Goal: Task Accomplishment & Management: Use online tool/utility

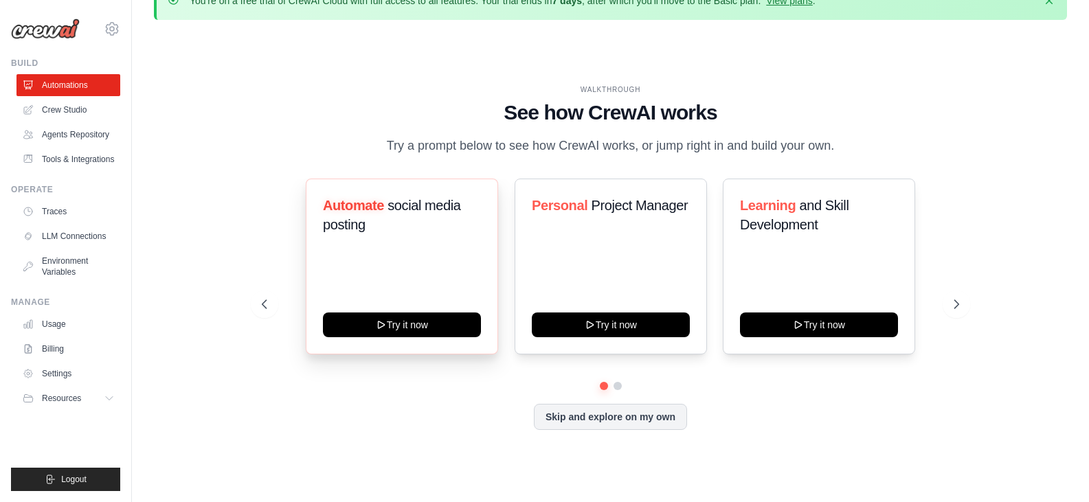
scroll to position [48, 0]
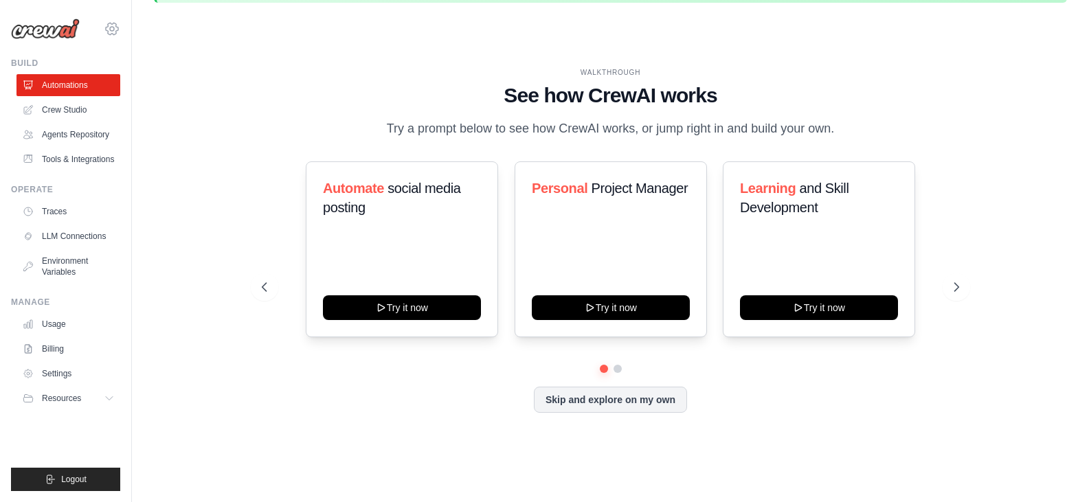
click at [111, 29] on icon at bounding box center [112, 29] width 16 height 16
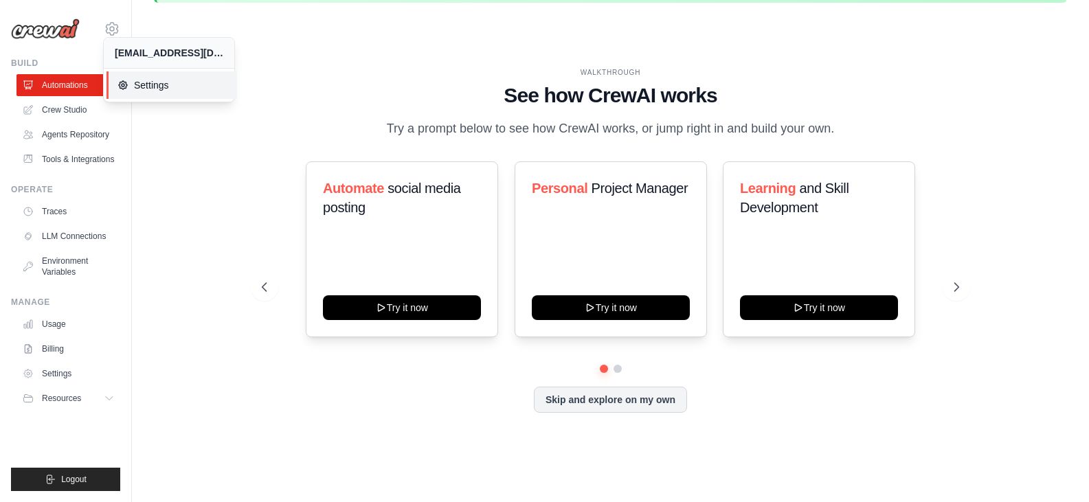
click at [154, 88] on span "Settings" at bounding box center [172, 85] width 109 height 14
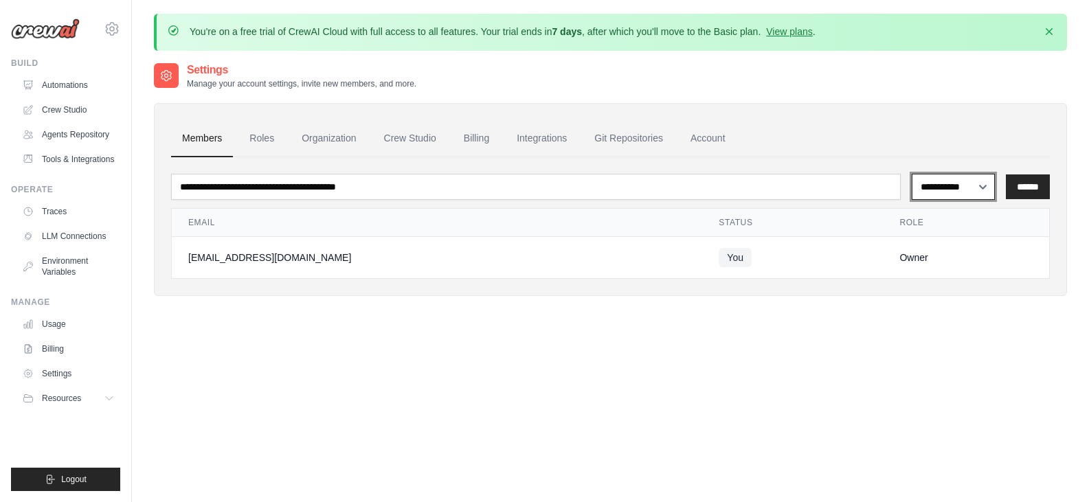
click at [983, 186] on select "**********" at bounding box center [953, 187] width 83 height 26
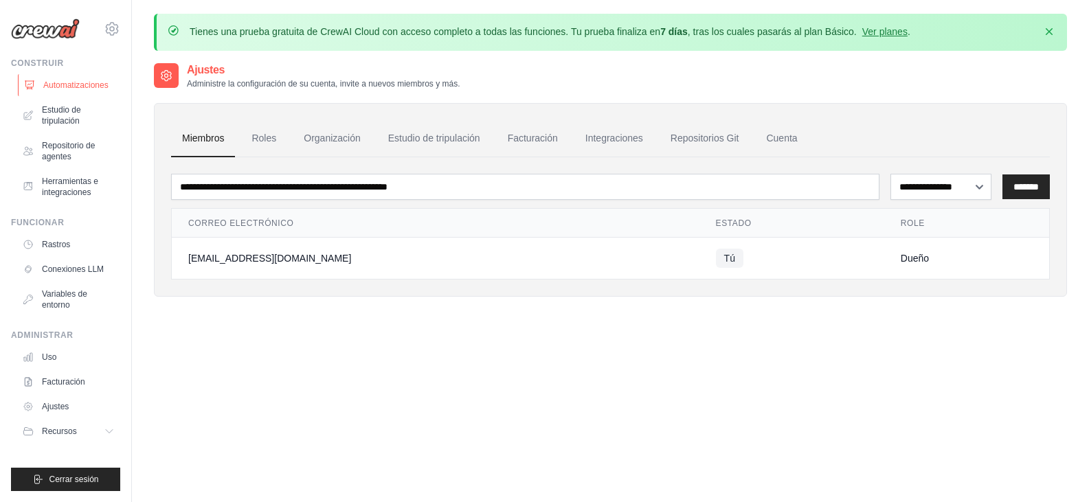
click at [74, 81] on font "Automatizaciones" at bounding box center [75, 85] width 65 height 10
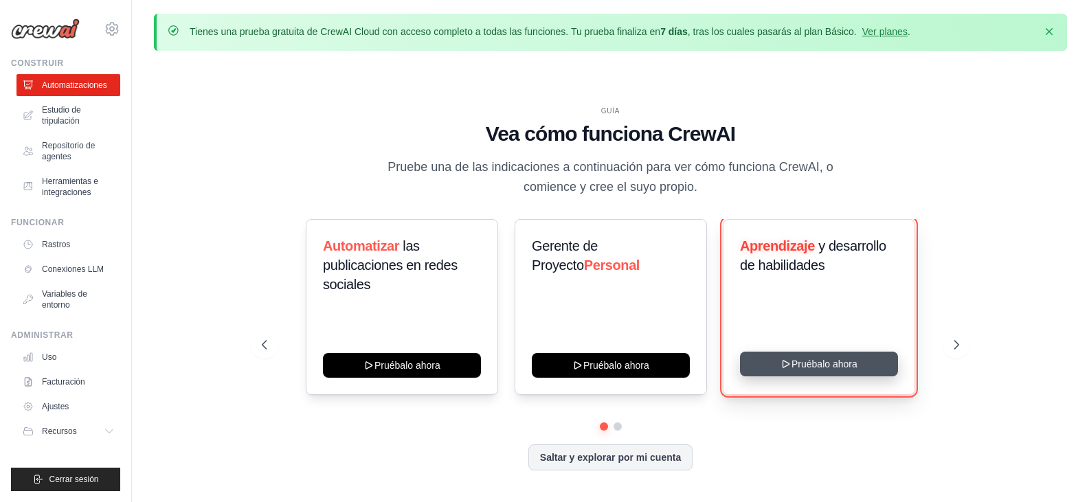
click at [814, 366] on button "Pruébalo ahora" at bounding box center [819, 364] width 158 height 25
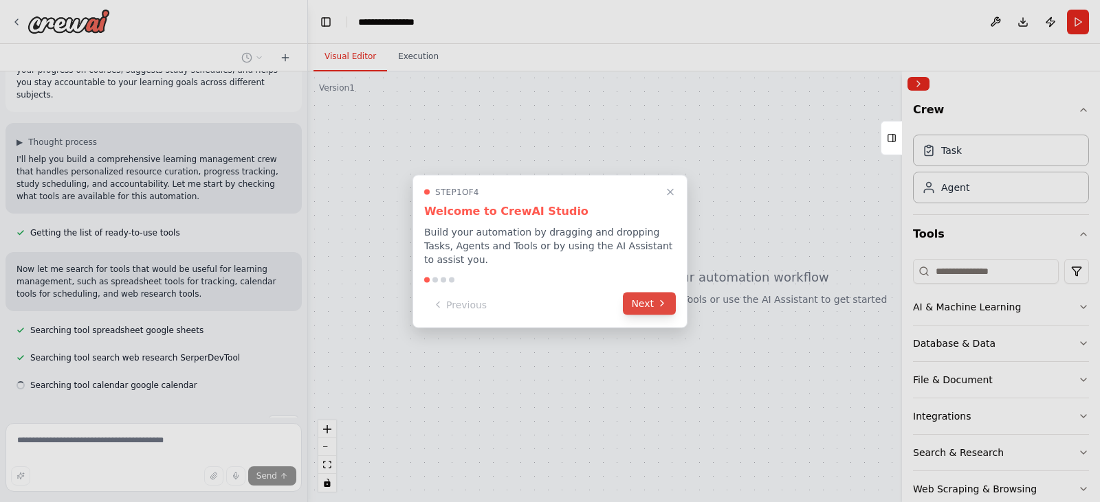
scroll to position [69, 0]
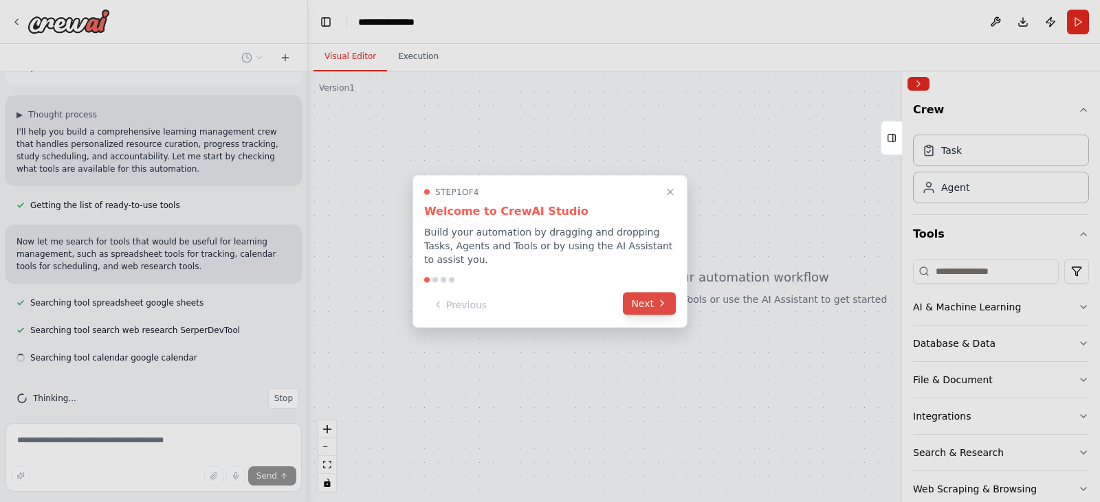
click at [648, 302] on button "Next" at bounding box center [649, 303] width 53 height 23
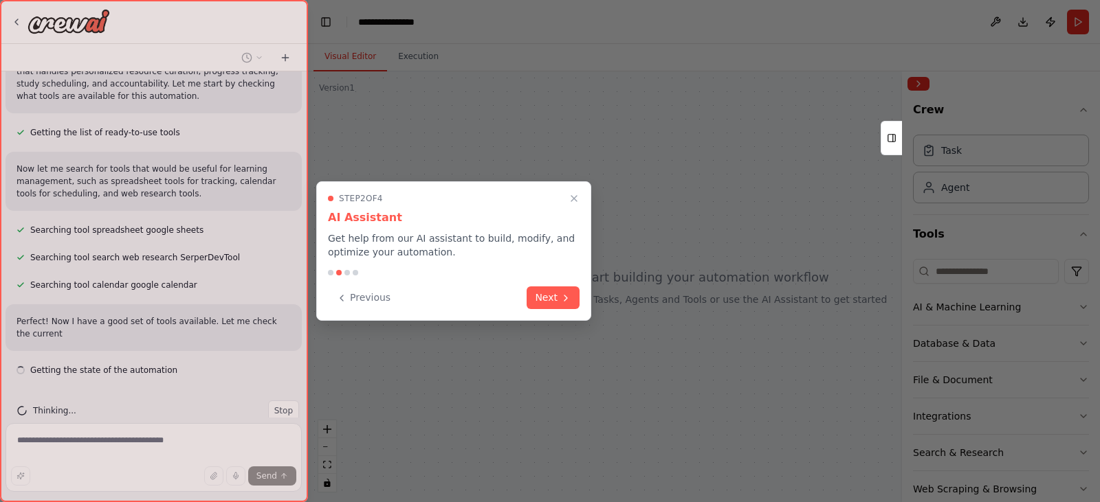
scroll to position [155, 0]
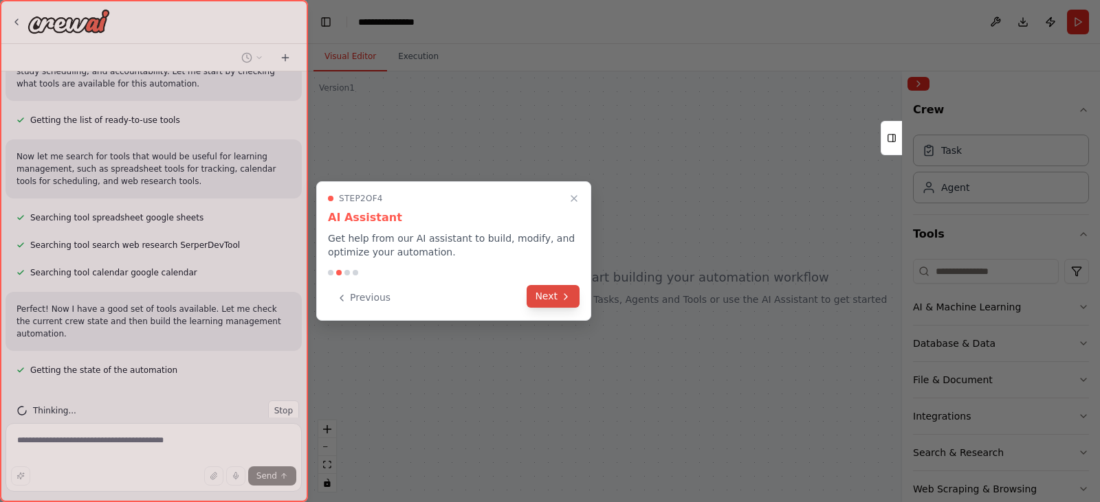
click at [546, 300] on button "Next" at bounding box center [552, 296] width 53 height 23
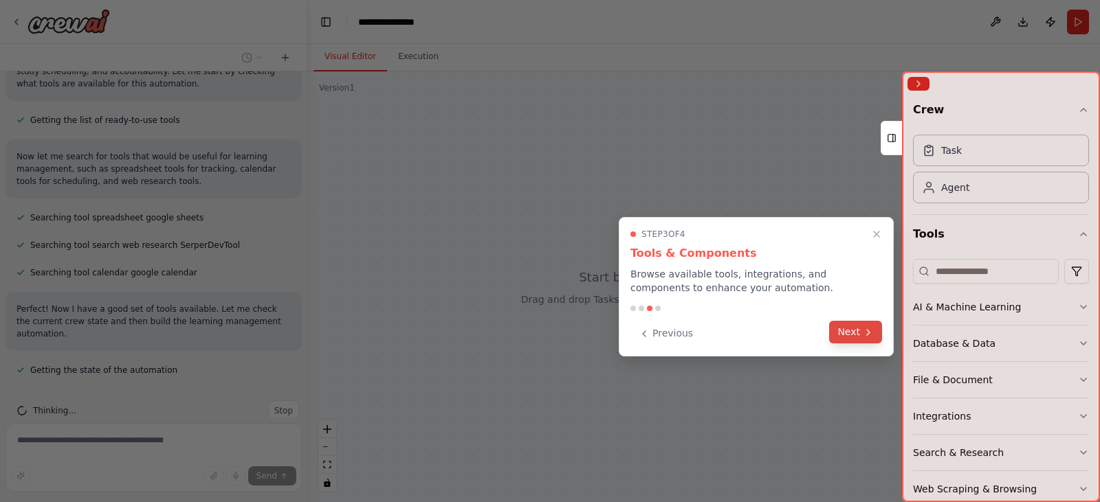
click at [867, 335] on icon at bounding box center [868, 332] width 3 height 5
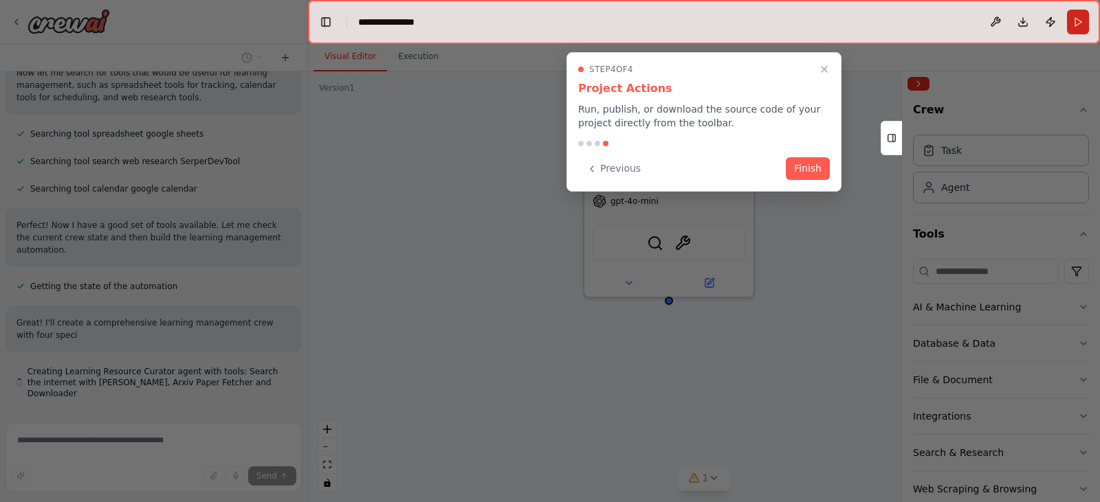
scroll to position [251, 0]
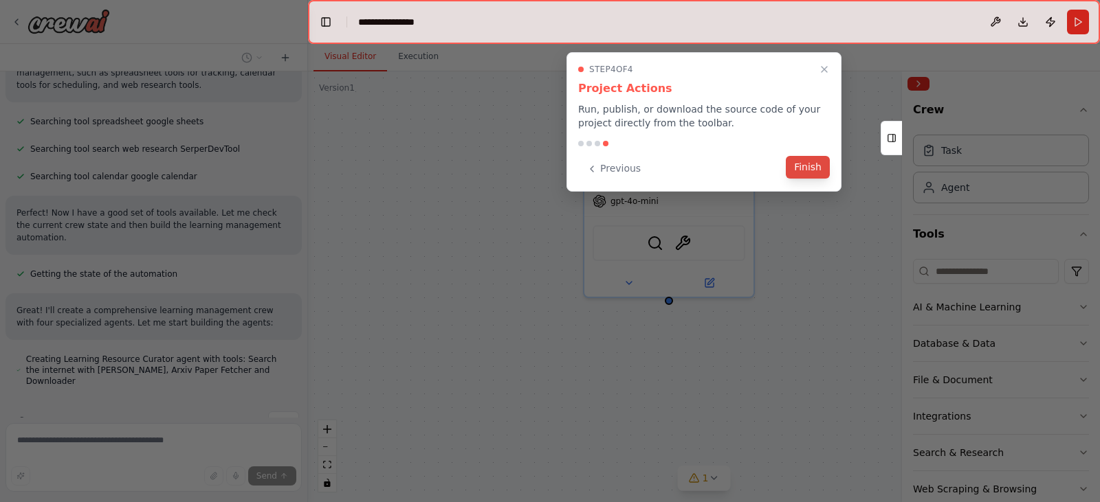
click at [811, 168] on button "Finish" at bounding box center [808, 167] width 44 height 23
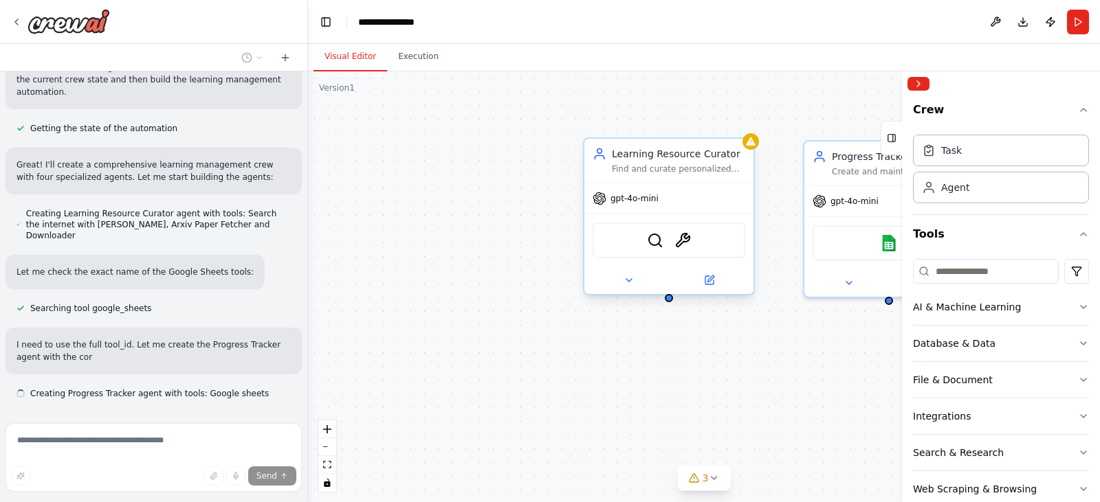
scroll to position [409, 0]
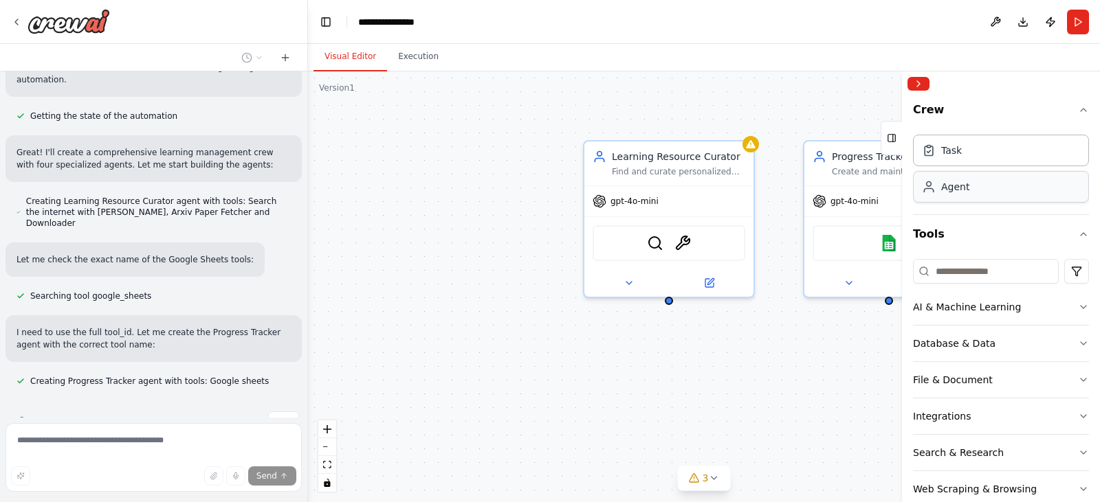
click at [967, 192] on div "Agent" at bounding box center [955, 187] width 28 height 14
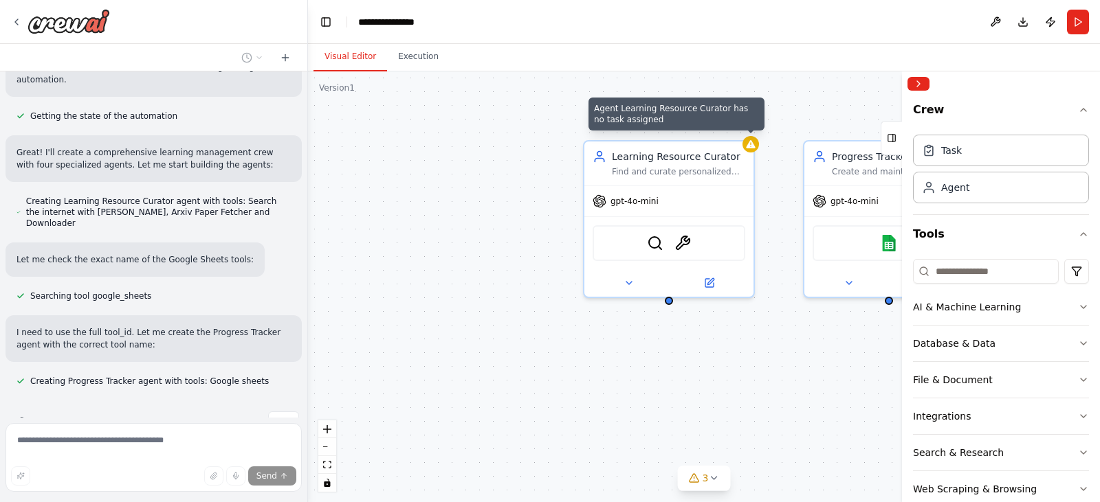
scroll to position [436, 0]
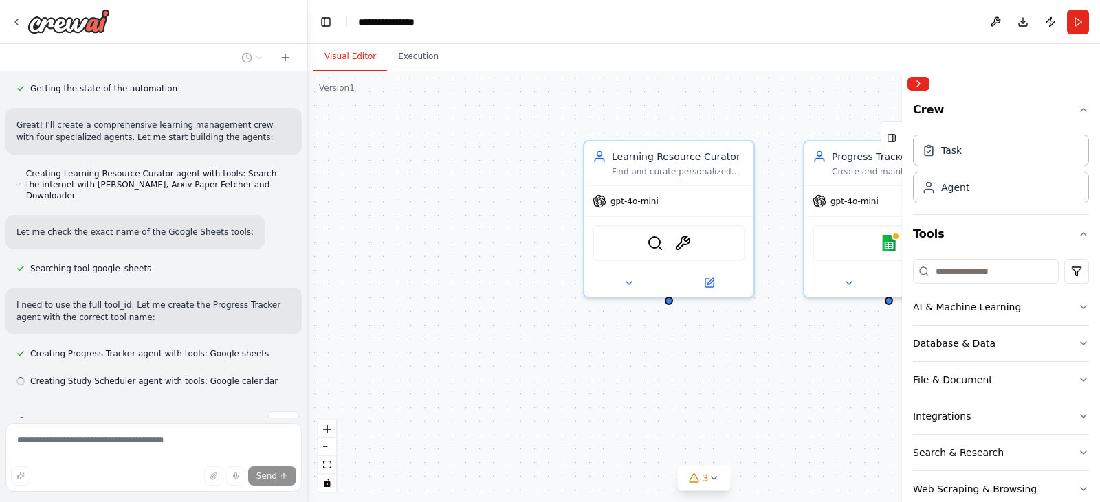
click at [837, 120] on div "Learning Resource Curator Find and curate personalized learning resources for {…" at bounding box center [704, 286] width 792 height 431
click at [977, 192] on div "Agent" at bounding box center [1001, 187] width 176 height 32
click at [946, 159] on div "Task" at bounding box center [1001, 150] width 176 height 32
click at [662, 236] on img at bounding box center [655, 240] width 16 height 16
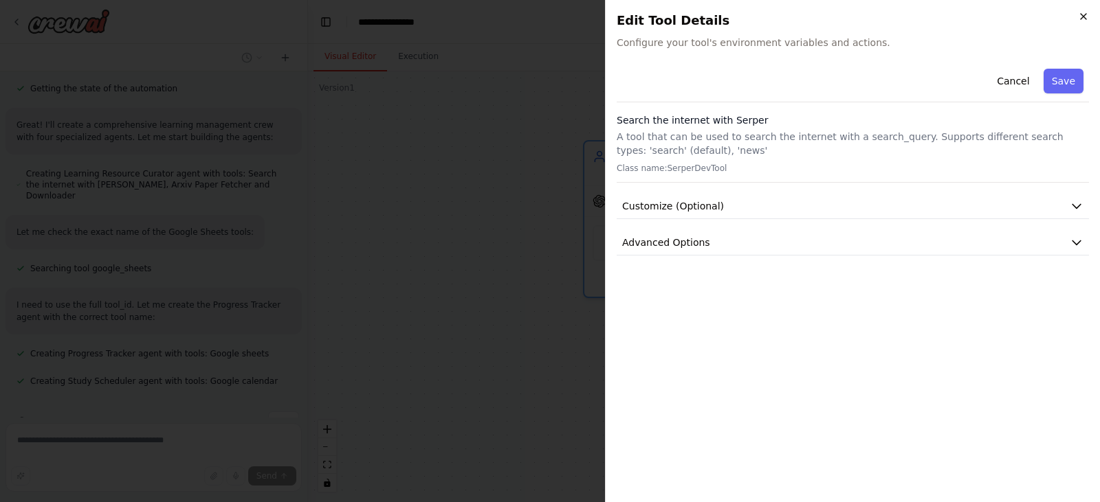
scroll to position [464, 0]
click at [1081, 13] on icon "button" at bounding box center [1083, 16] width 11 height 11
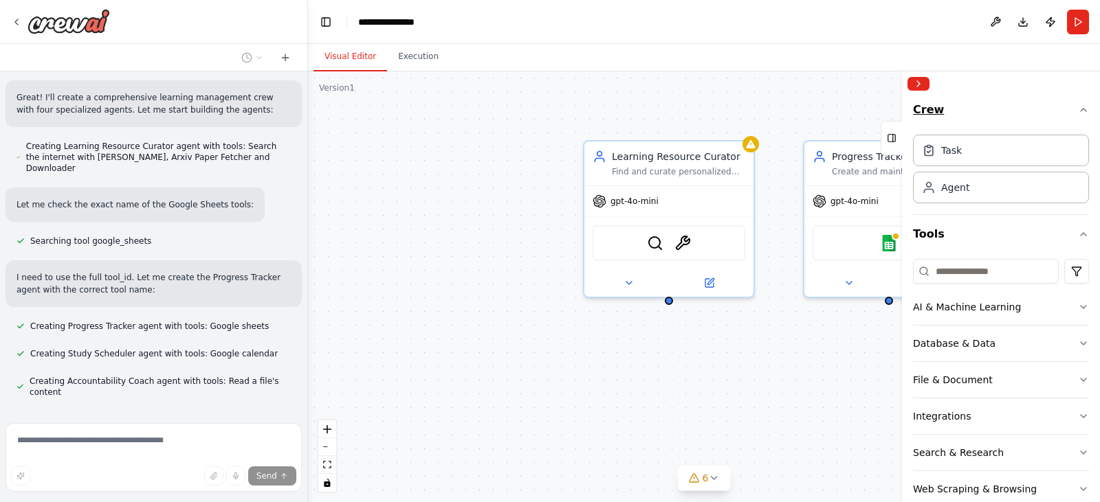
click at [1078, 107] on icon "button" at bounding box center [1083, 109] width 11 height 11
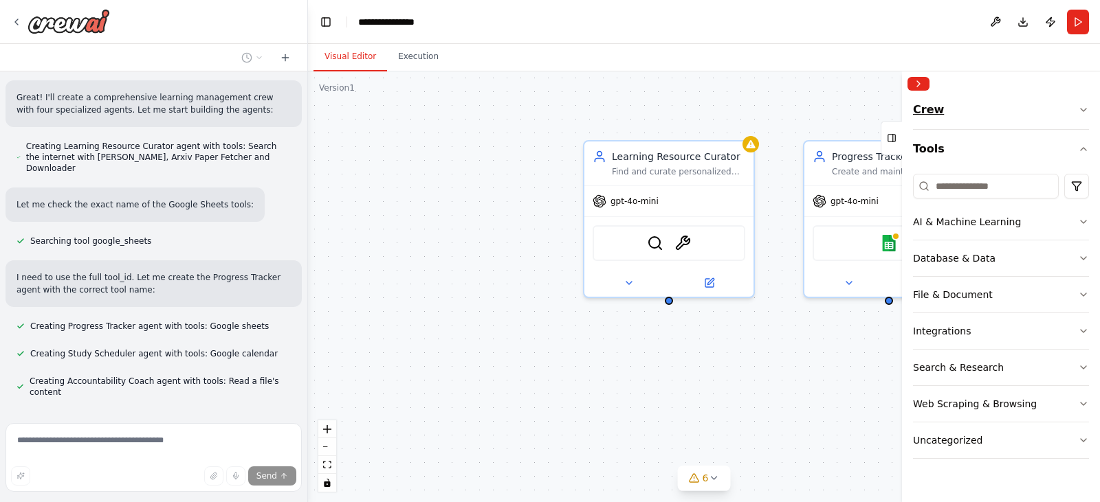
click at [1067, 107] on button "Crew" at bounding box center [1001, 112] width 176 height 33
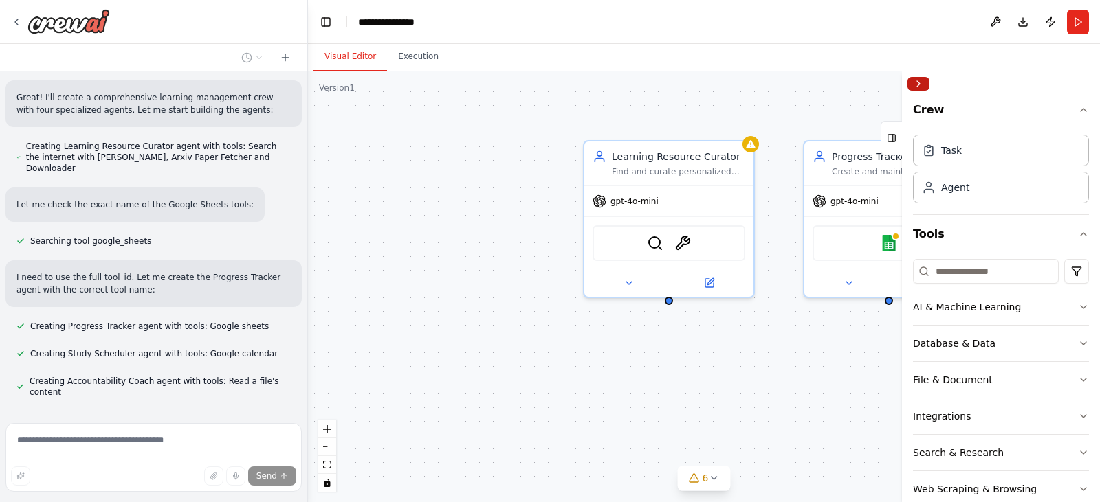
click at [913, 87] on button "Collapse right sidebar" at bounding box center [918, 84] width 22 height 14
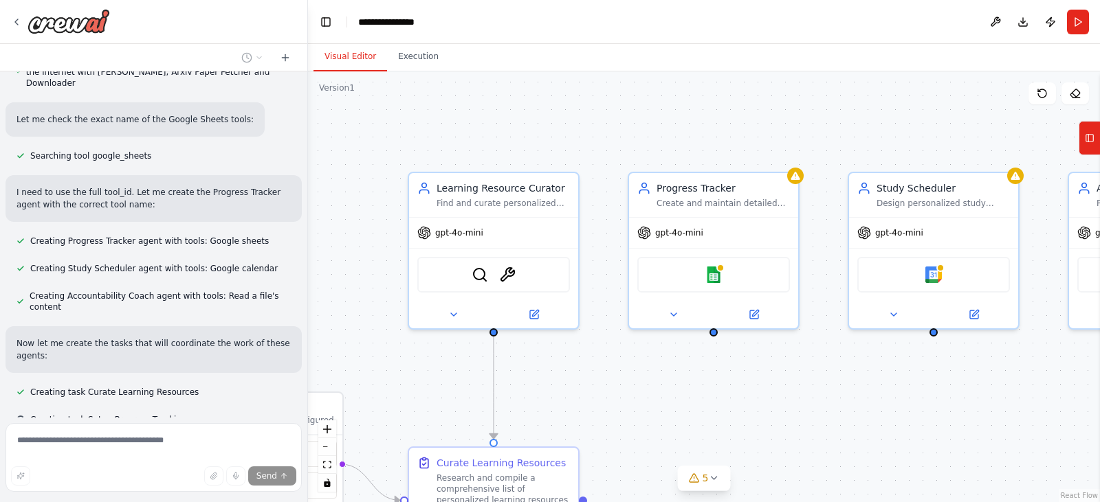
scroll to position [577, 0]
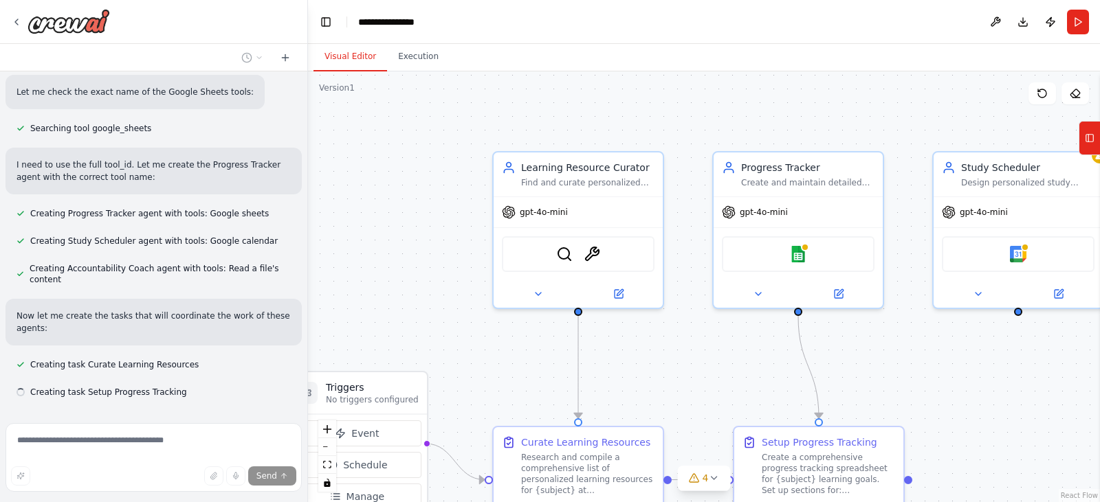
drag, startPoint x: 555, startPoint y: 499, endPoint x: 467, endPoint y: 508, distance: 89.1
click at [467, 502] on html "Build a crew that curates personalized learning resources, tracks your progress…" at bounding box center [550, 251] width 1100 height 502
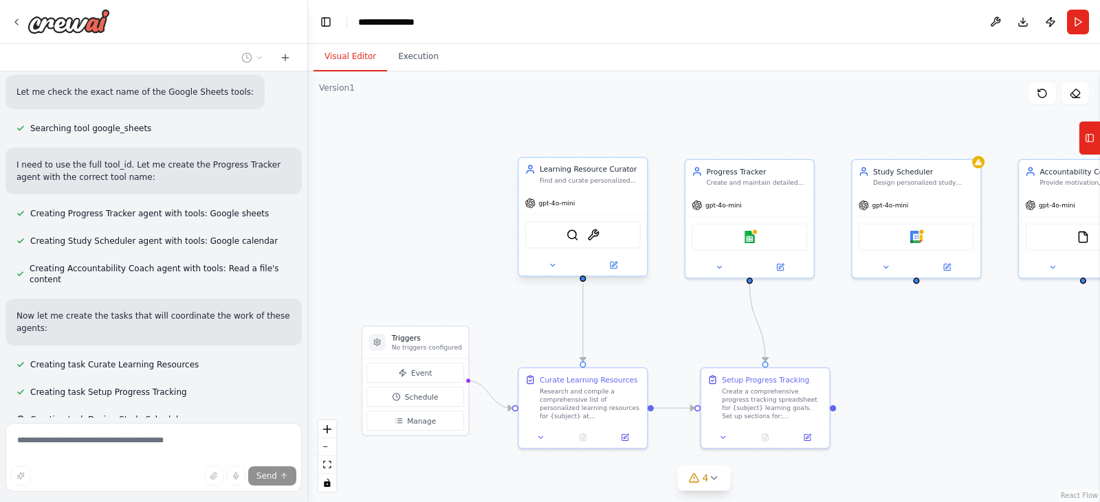
scroll to position [604, 0]
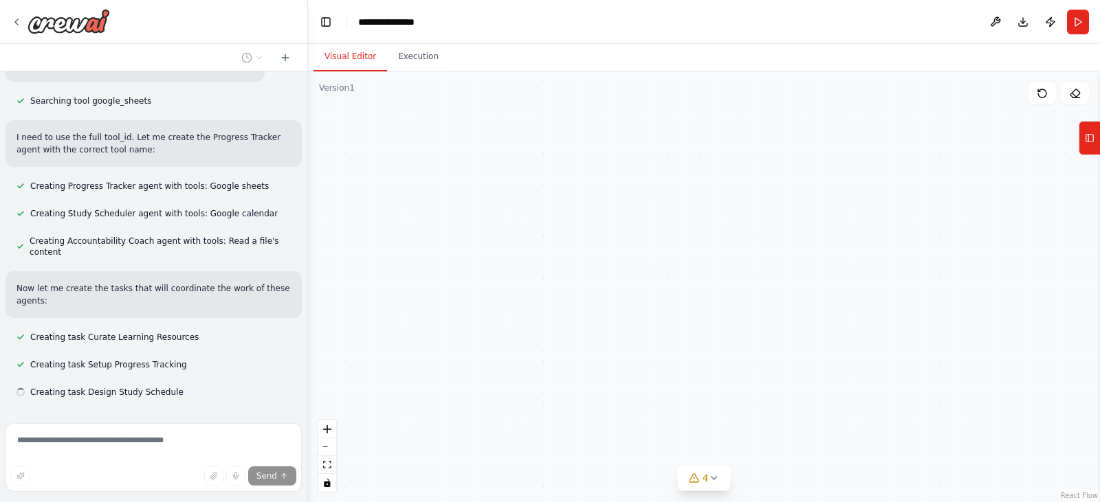
click at [579, 192] on div "gpt-4o-mini SerperDevTool ArxivPaperTool" at bounding box center [583, 234] width 128 height 85
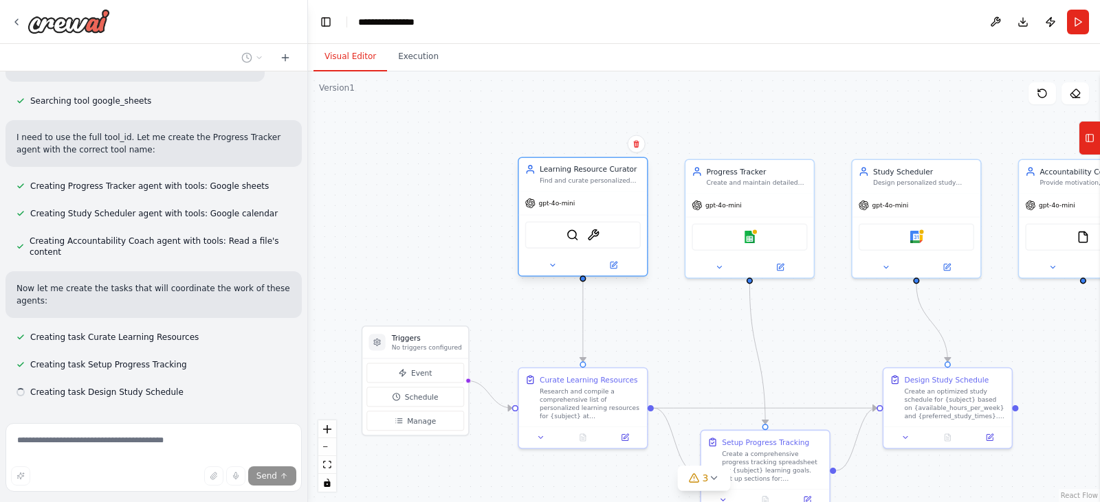
click at [578, 244] on div "SerperDevTool ArxivPaperTool" at bounding box center [582, 234] width 115 height 27
click at [619, 270] on button at bounding box center [612, 265] width 59 height 12
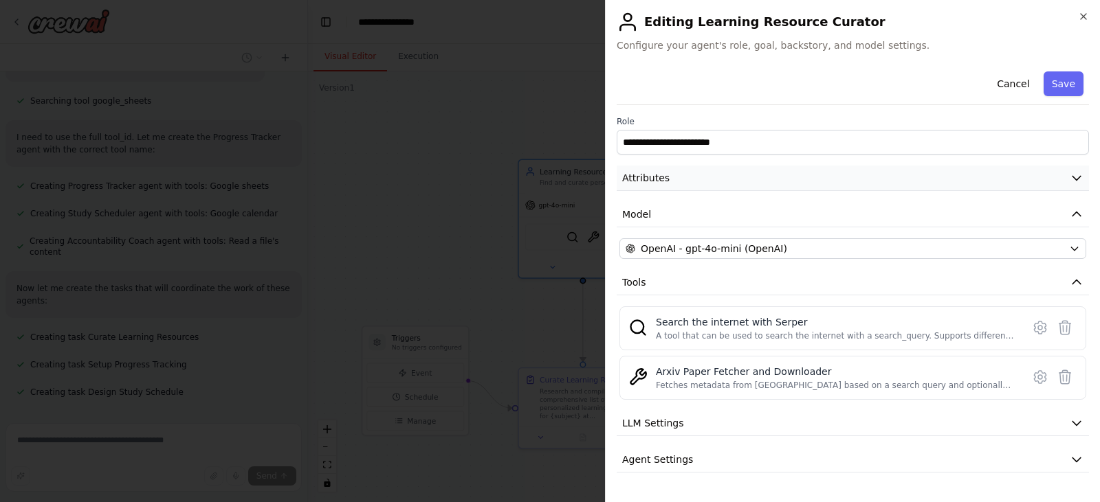
scroll to position [632, 0]
click at [1069, 215] on icon "button" at bounding box center [1076, 215] width 14 height 14
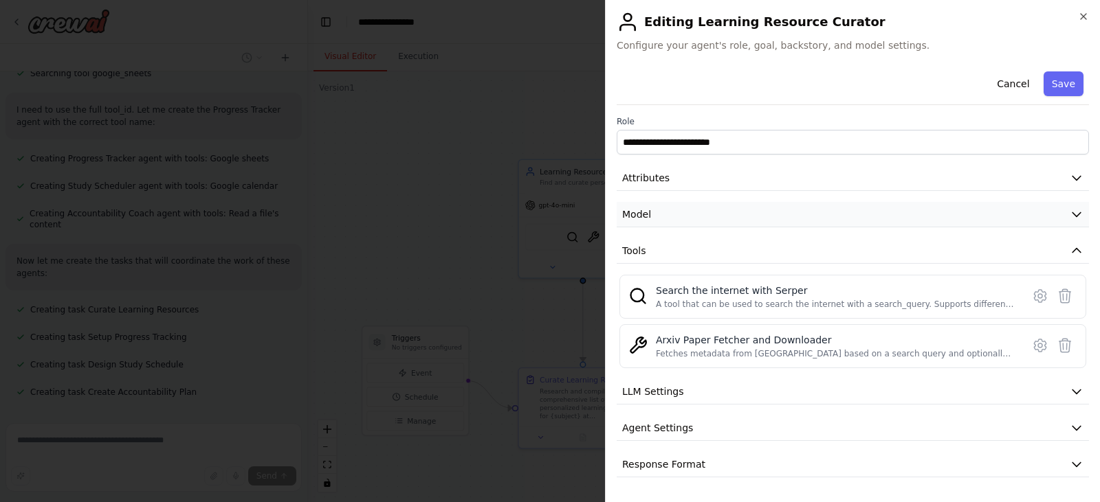
click at [1068, 215] on button "Model" at bounding box center [852, 214] width 472 height 25
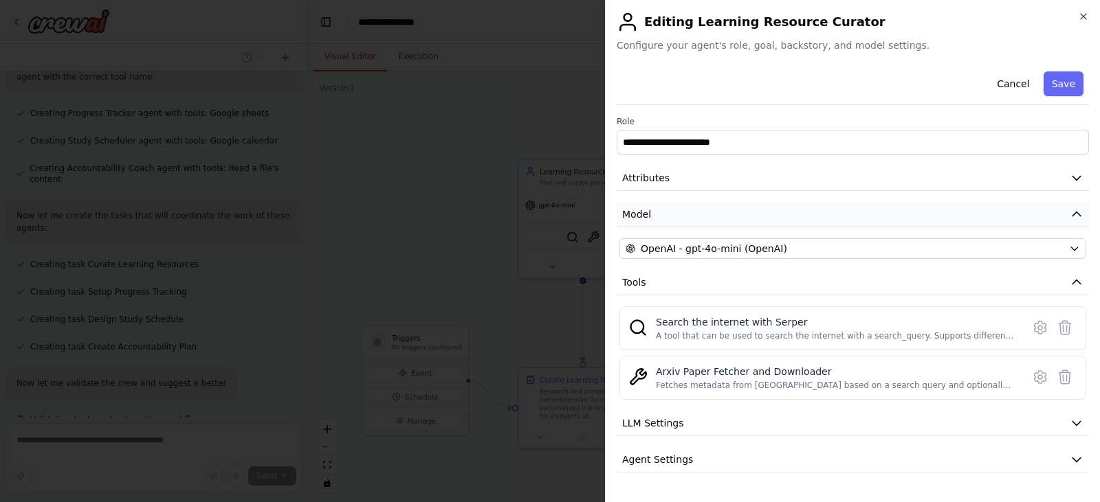
scroll to position [704, 0]
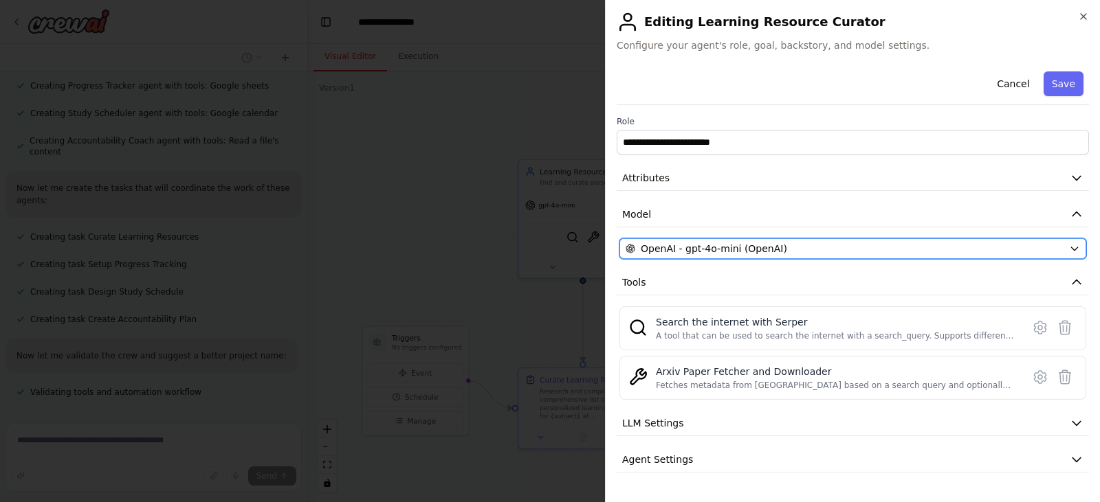
click at [1069, 250] on icon "button" at bounding box center [1074, 248] width 11 height 11
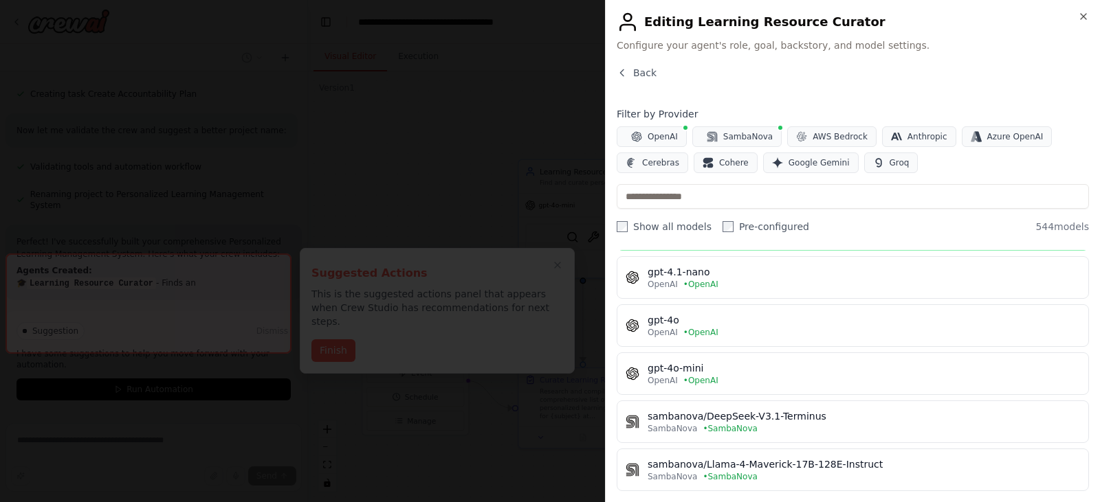
scroll to position [0, 0]
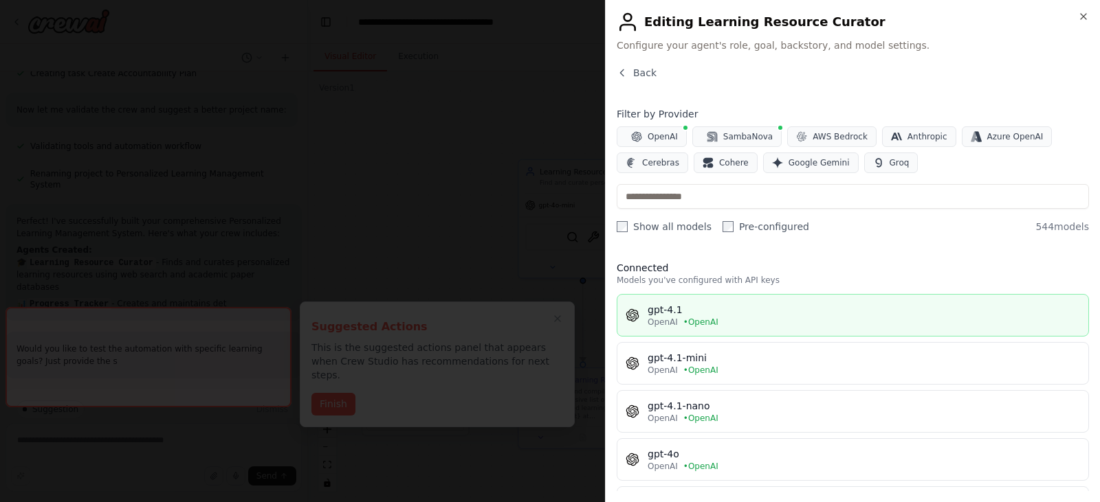
click at [696, 318] on span "• OpenAI" at bounding box center [700, 322] width 35 height 11
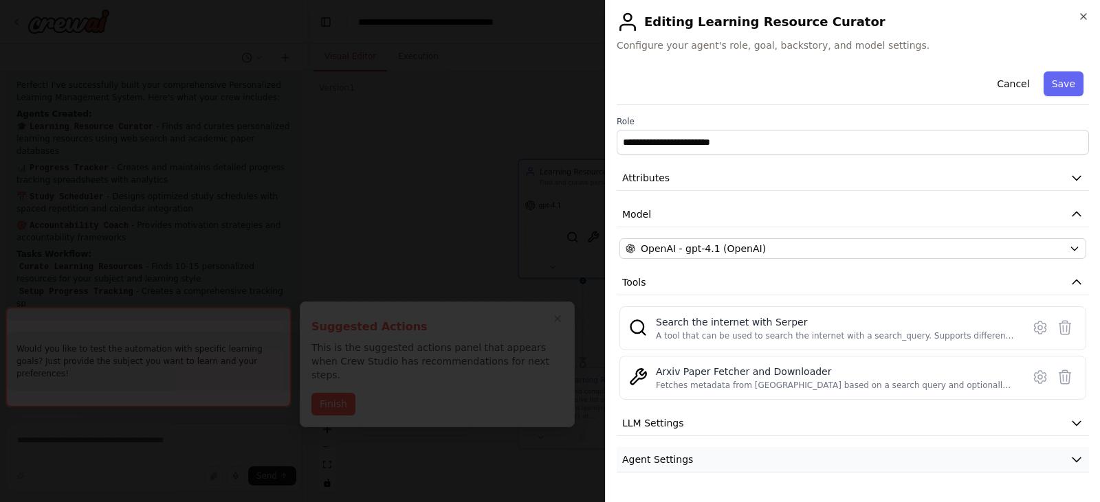
click at [1008, 453] on button "Agent Settings" at bounding box center [852, 459] width 472 height 25
click at [1032, 328] on icon at bounding box center [1040, 328] width 16 height 16
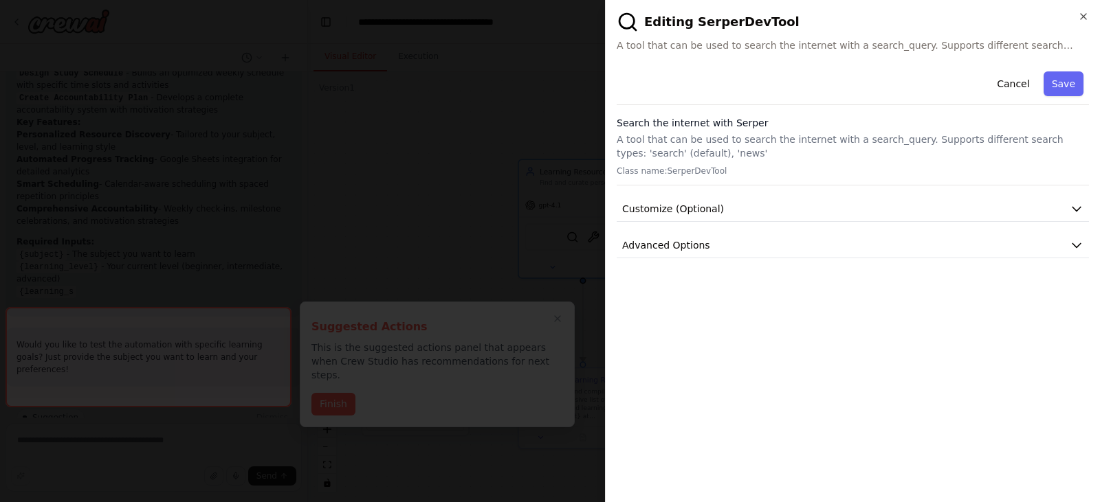
scroll to position [1338, 0]
click at [1012, 82] on button "Cancel" at bounding box center [1012, 83] width 49 height 25
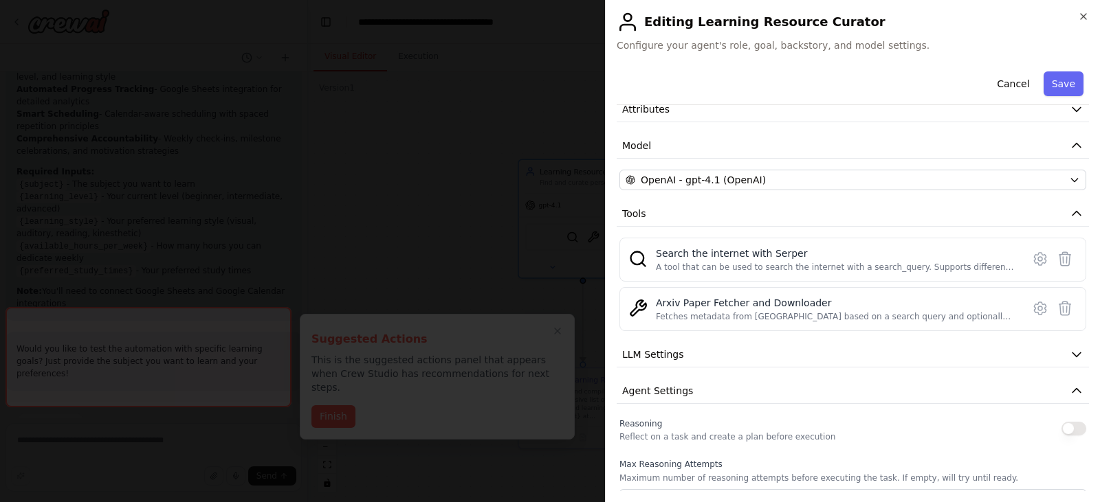
scroll to position [1412, 0]
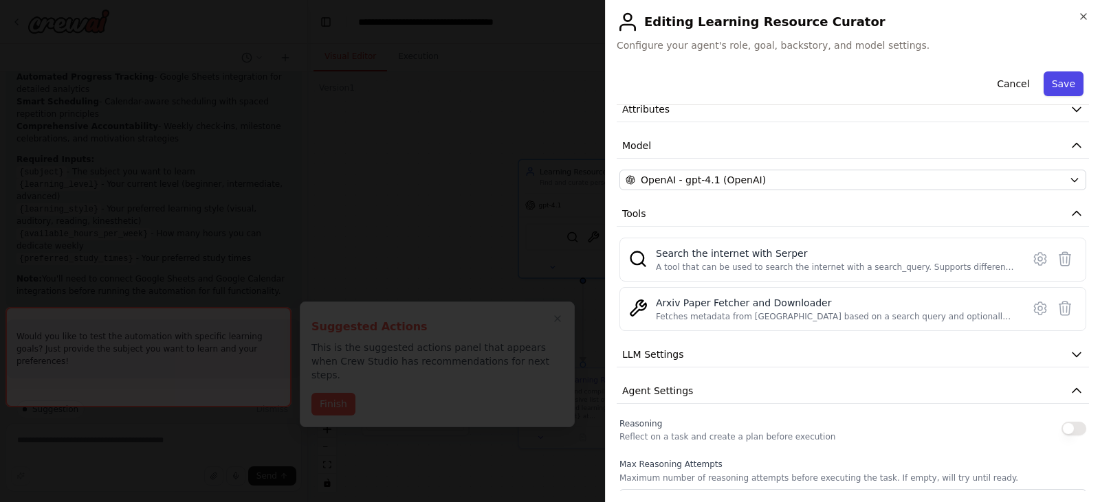
click at [1046, 81] on button "Save" at bounding box center [1063, 83] width 40 height 25
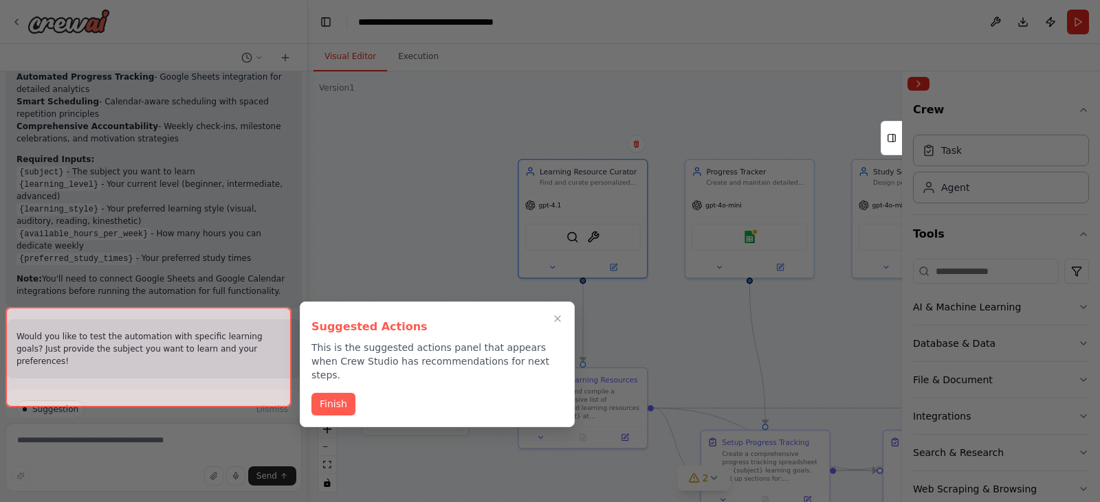
click at [579, 185] on div at bounding box center [550, 251] width 1100 height 502
click at [573, 236] on div at bounding box center [550, 251] width 1100 height 502
click at [313, 392] on button "Finish" at bounding box center [333, 403] width 44 height 23
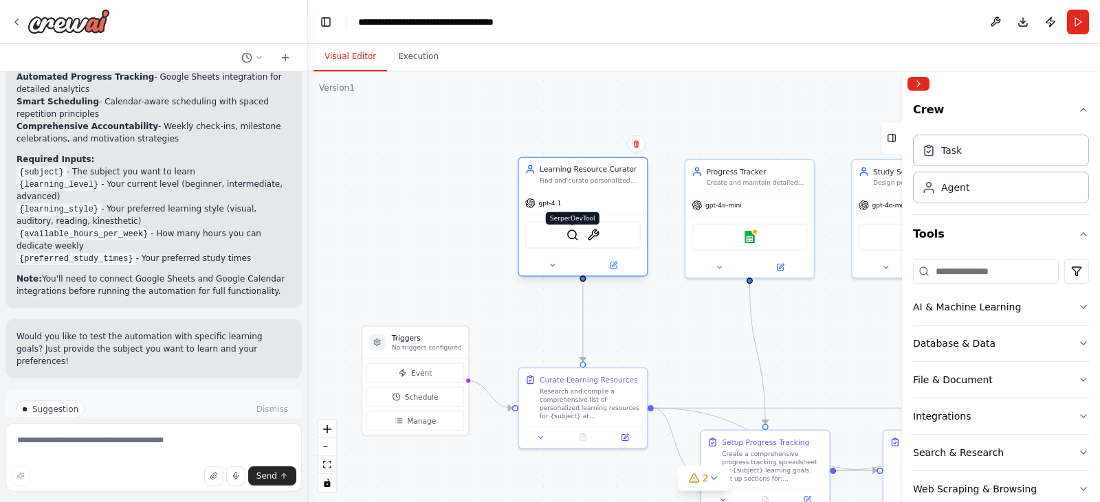
click at [571, 238] on img at bounding box center [572, 235] width 12 height 12
click at [557, 265] on button at bounding box center [552, 265] width 59 height 12
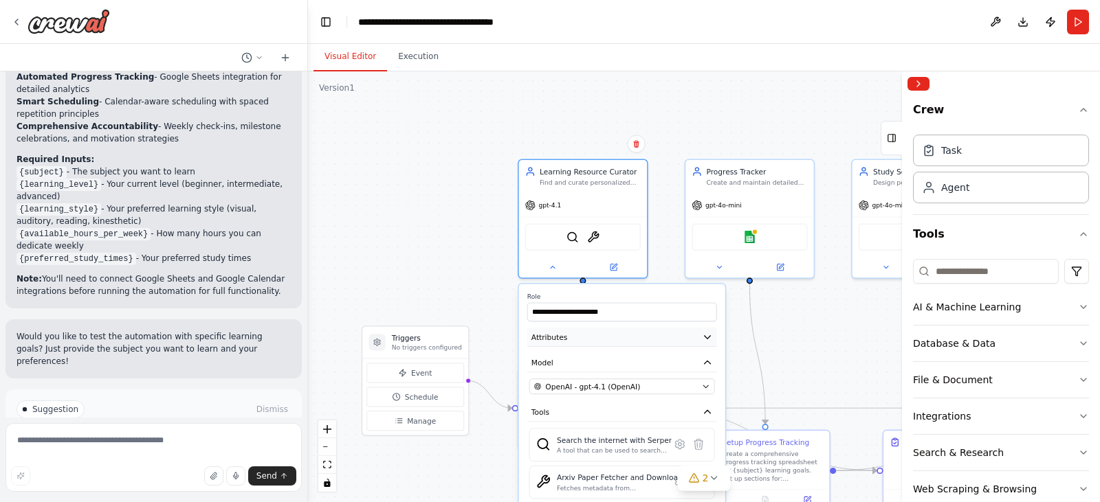
click at [691, 337] on button "Attributes" at bounding box center [622, 337] width 190 height 19
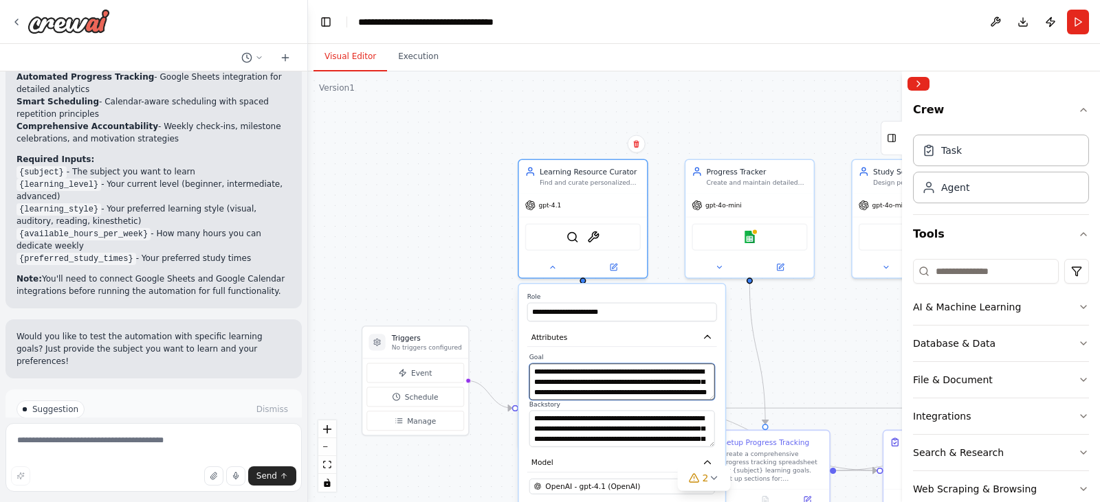
click at [638, 390] on textarea "**********" at bounding box center [622, 382] width 186 height 36
drag, startPoint x: 698, startPoint y: 392, endPoint x: 522, endPoint y: 337, distance: 184.3
click at [522, 337] on div "**********" at bounding box center [622, 497] width 206 height 427
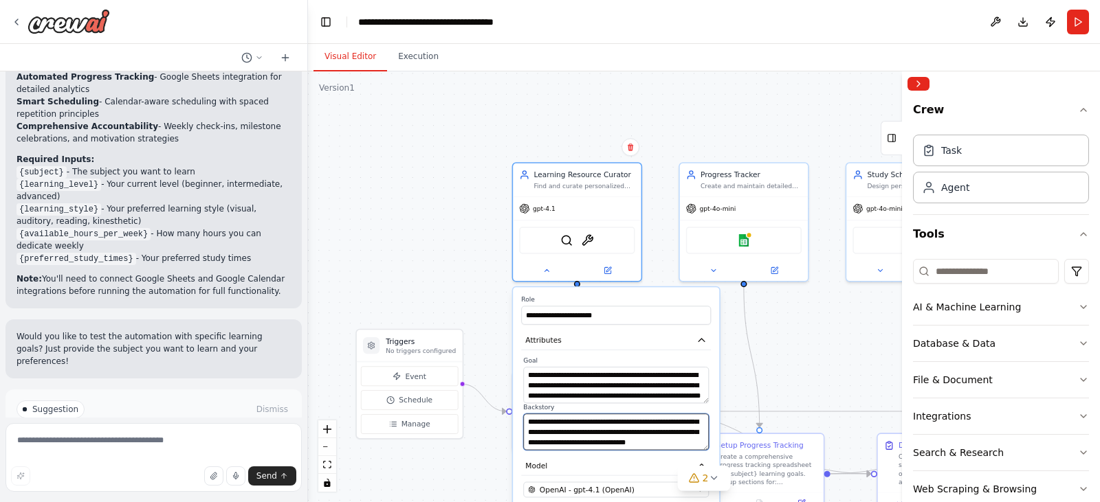
scroll to position [96, 0]
click at [733, 375] on div ".deletable-edge-delete-btn { width: 20px; height: 20px; border: 0px solid #ffff…" at bounding box center [704, 286] width 792 height 431
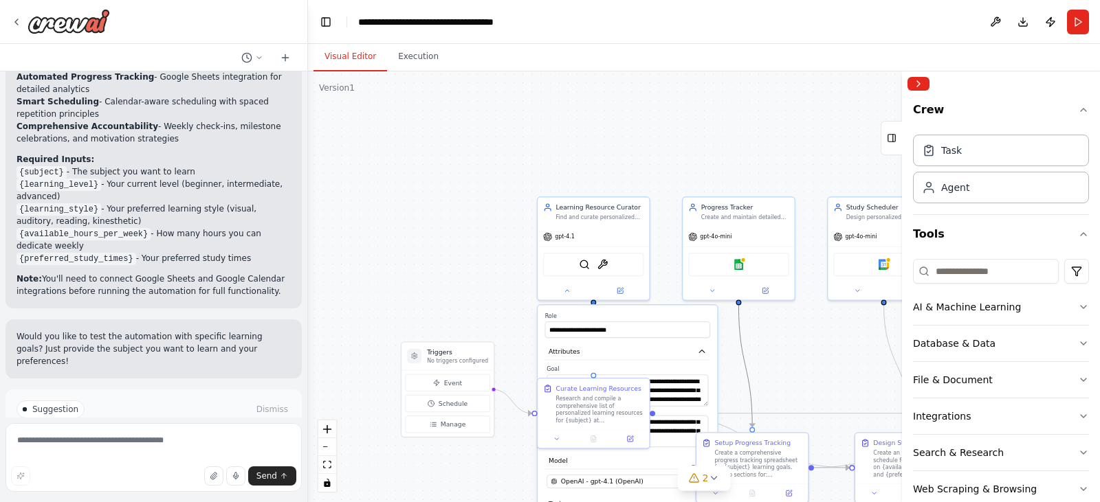
click at [746, 353] on icon "Edge from ce6fc204-2e4b-4d63-b6d2-08f44f17cb3c to 364636d2-702d-45ea-aa78-1329b…" at bounding box center [745, 366] width 14 height 122
click at [738, 357] on div ".deletable-edge-delete-btn { width: 20px; height: 20px; border: 0px solid #ffff…" at bounding box center [704, 286] width 792 height 431
click at [737, 357] on div ".deletable-edge-delete-btn { width: 20px; height: 20px; border: 0px solid #ffff…" at bounding box center [704, 286] width 792 height 431
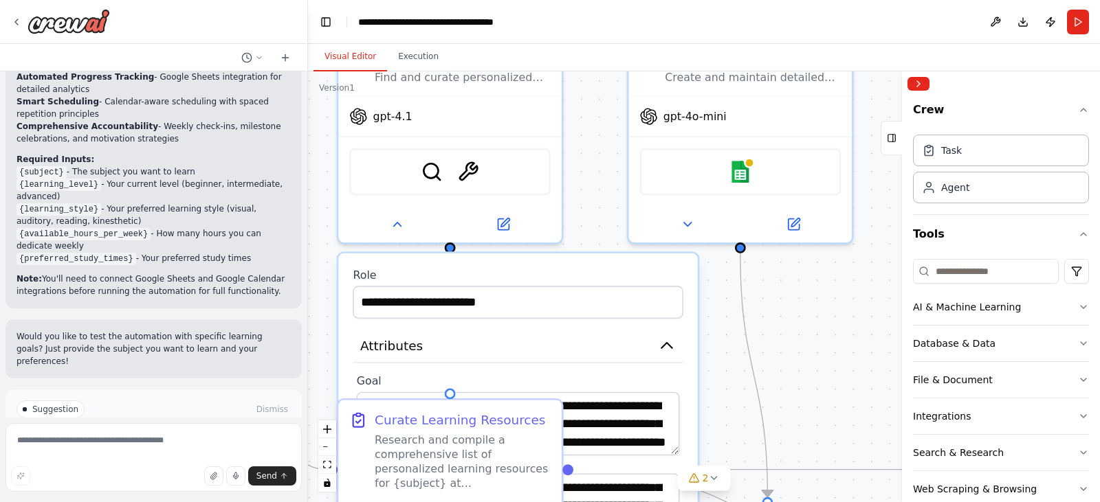
click at [700, 351] on div ".deletable-edge-delete-btn { width: 20px; height: 20px; border: 0px solid #ffff…" at bounding box center [704, 286] width 792 height 431
click at [715, 357] on div ".deletable-edge-delete-btn { width: 20px; height: 20px; border: 0px solid #ffff…" at bounding box center [704, 286] width 792 height 431
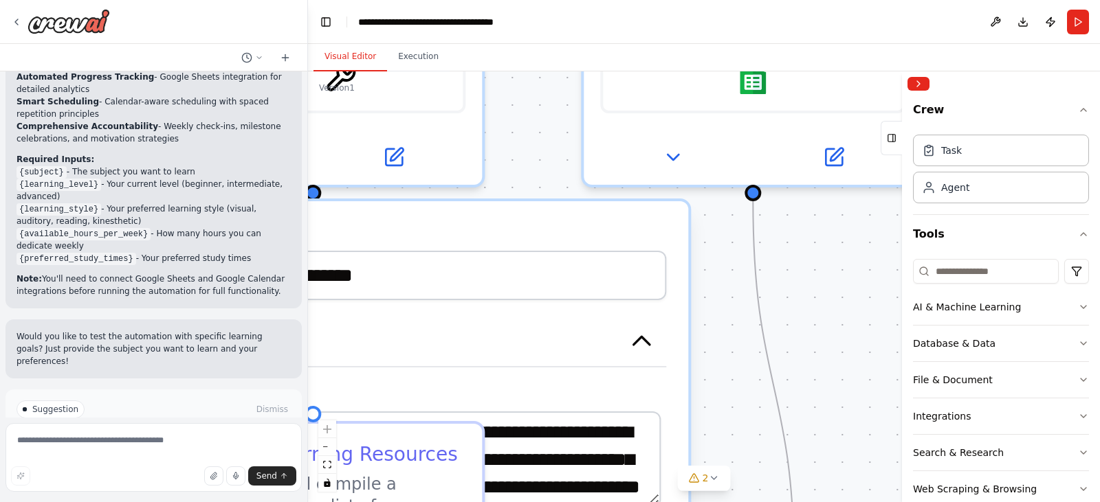
click at [698, 379] on div ".deletable-edge-delete-btn { width: 20px; height: 20px; border: 0px solid #ffff…" at bounding box center [704, 286] width 792 height 431
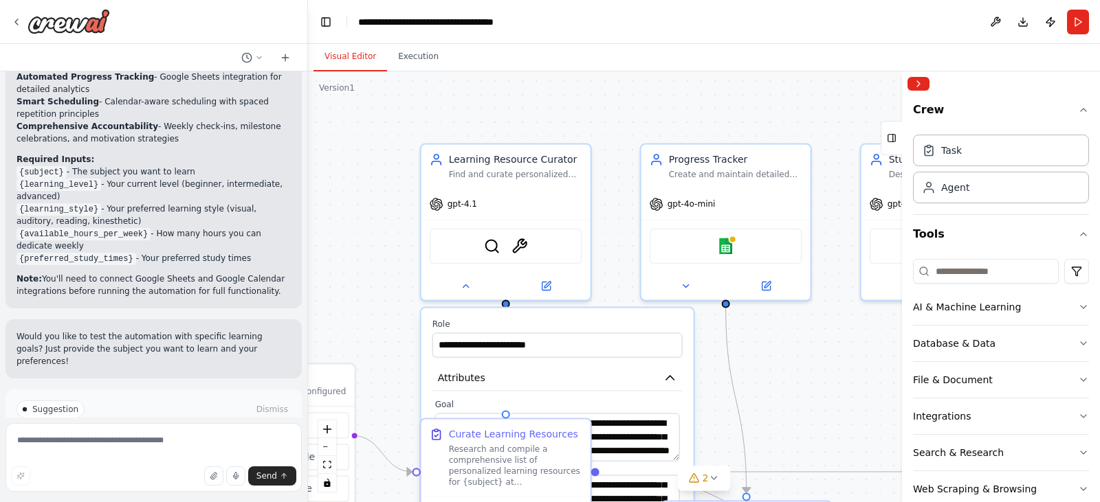
click at [774, 357] on div ".deletable-edge-delete-btn { width: 20px; height: 20px; border: 0px solid #ffff…" at bounding box center [704, 286] width 792 height 431
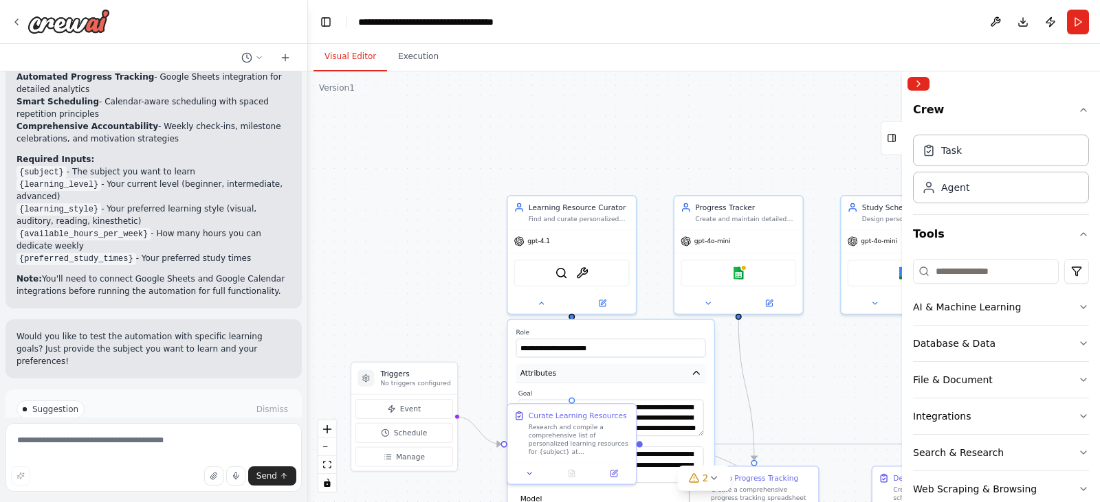
click at [623, 372] on button "Attributes" at bounding box center [611, 373] width 190 height 19
click at [466, 318] on div ".deletable-edge-delete-btn { width: 20px; height: 20px; border: 0px solid #ffff…" at bounding box center [704, 286] width 792 height 431
click at [699, 425] on button "OpenAI - gpt-4.1 (OpenAI)" at bounding box center [611, 423] width 186 height 16
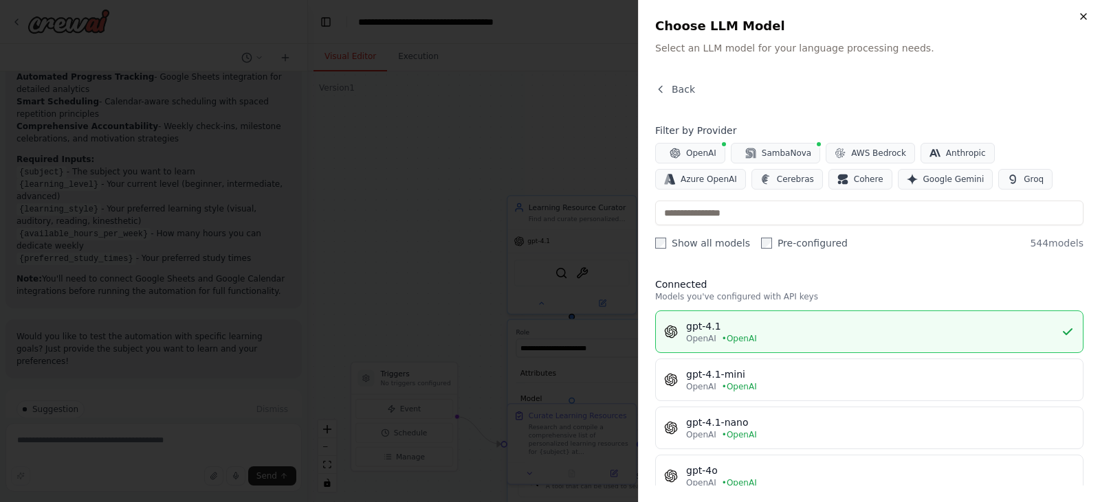
click at [1084, 20] on icon "button" at bounding box center [1083, 16] width 11 height 11
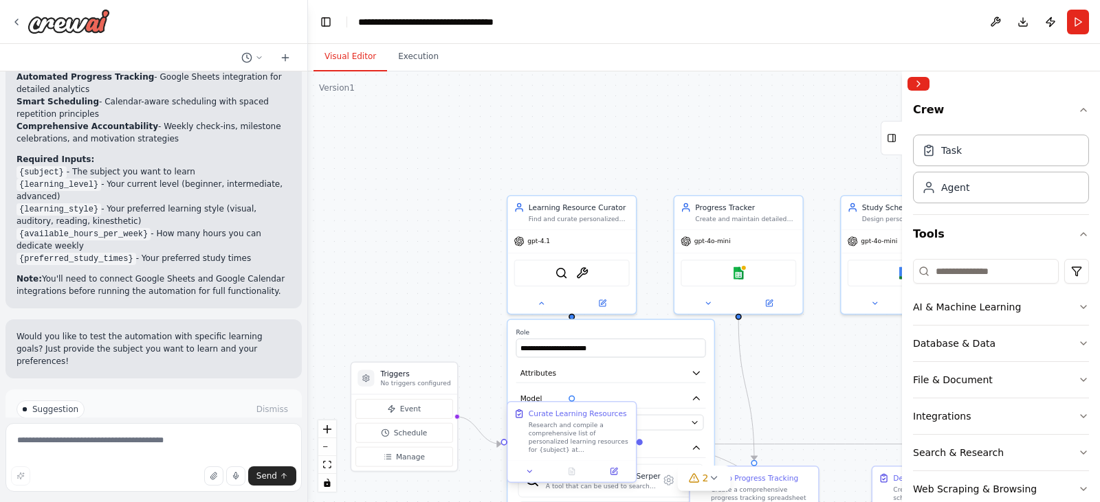
click at [602, 453] on div "Research and compile a comprehensive list of personalized learning resources fo…" at bounding box center [578, 438] width 101 height 34
click at [601, 414] on div "Curate Learning Resources" at bounding box center [577, 414] width 98 height 10
click at [532, 478] on div at bounding box center [571, 470] width 128 height 21
click at [599, 373] on button "Attributes" at bounding box center [611, 373] width 190 height 19
click at [590, 370] on button "Attributes" at bounding box center [611, 373] width 190 height 19
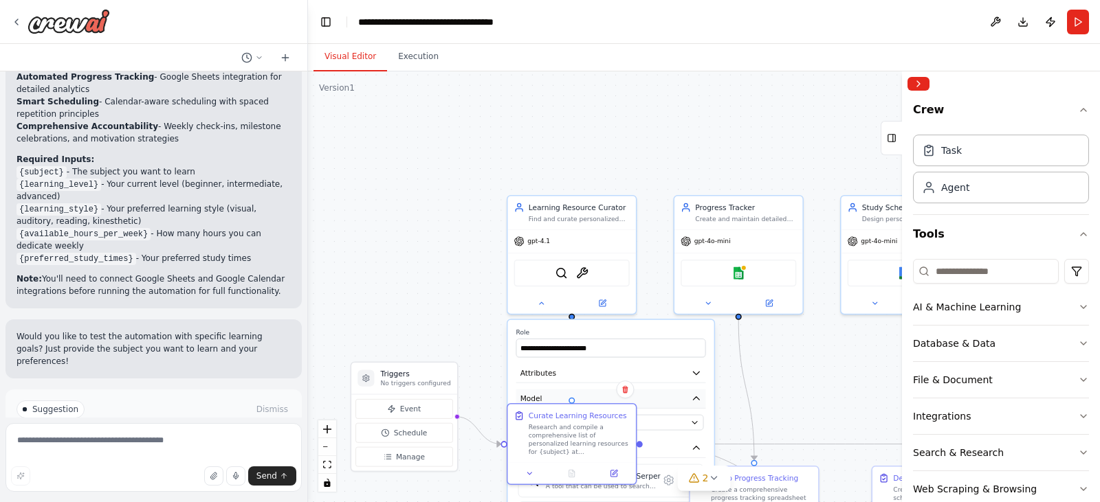
click at [567, 399] on button "Model" at bounding box center [611, 399] width 190 height 19
click at [557, 399] on button "Model" at bounding box center [611, 399] width 190 height 19
click at [555, 413] on div "Curate Learning Resources" at bounding box center [577, 414] width 98 height 10
click at [554, 416] on div "Curate Learning Resources" at bounding box center [577, 414] width 98 height 10
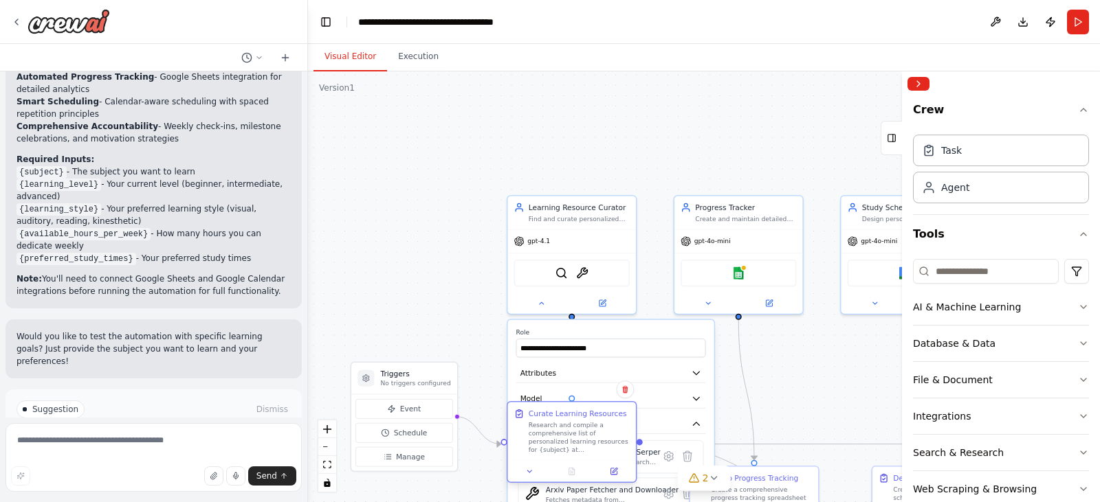
click at [554, 416] on div "Curate Learning Resources" at bounding box center [577, 414] width 98 height 10
click at [622, 344] on input "**********" at bounding box center [611, 348] width 190 height 19
click at [692, 398] on icon "button" at bounding box center [696, 399] width 10 height 10
click at [649, 447] on button "Tools" at bounding box center [611, 448] width 190 height 19
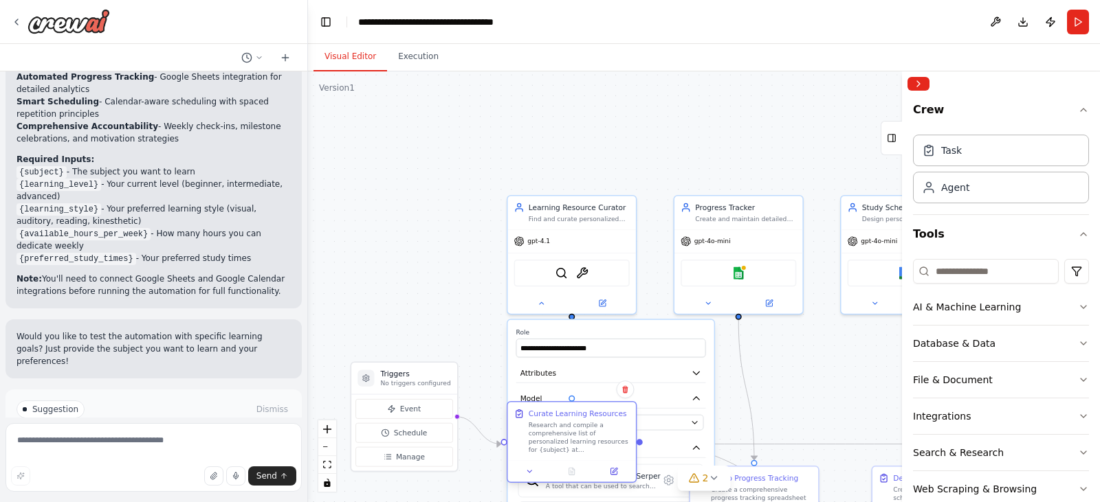
click at [589, 447] on div "Research and compile a comprehensive list of personalized learning resources fo…" at bounding box center [578, 438] width 101 height 34
click at [620, 474] on button at bounding box center [614, 471] width 36 height 12
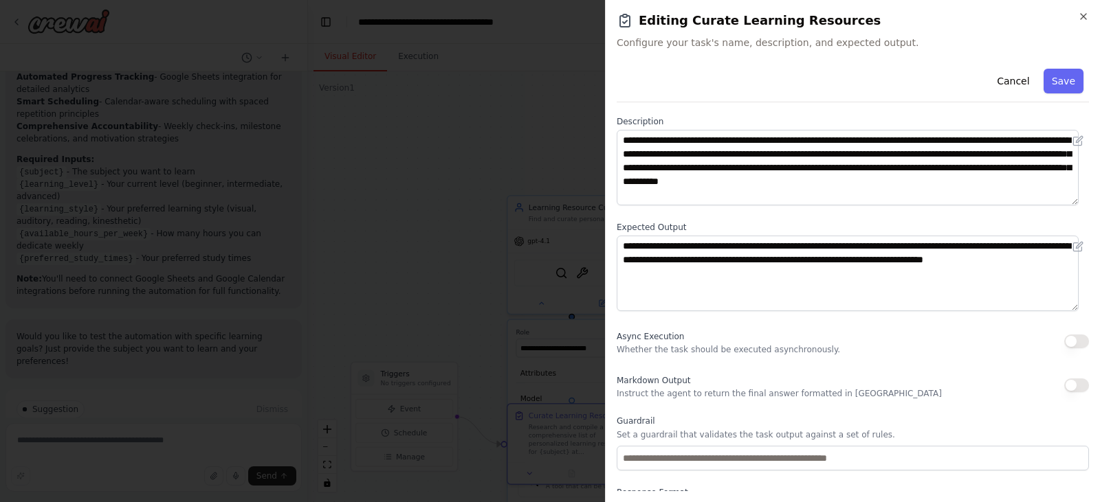
scroll to position [0, 0]
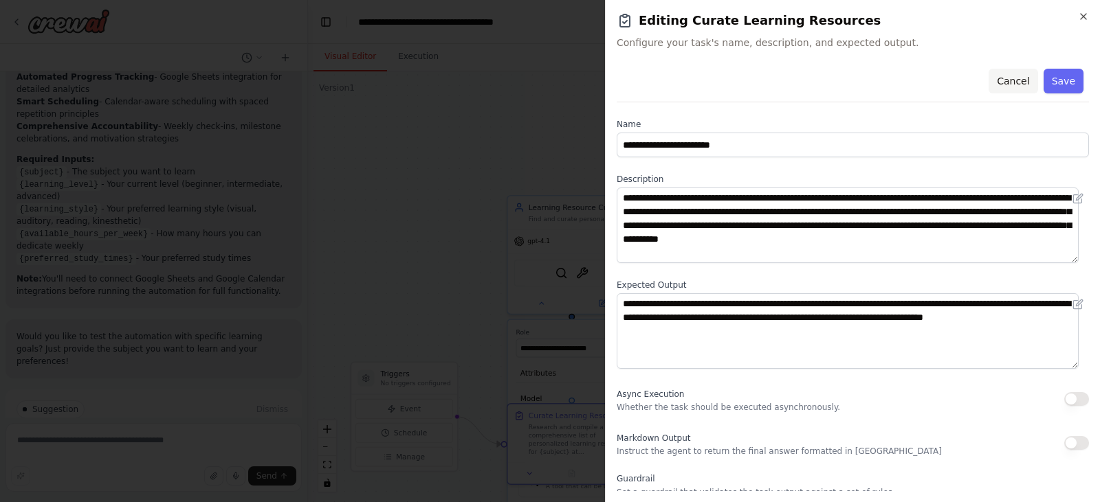
click at [1007, 81] on button "Cancel" at bounding box center [1012, 81] width 49 height 25
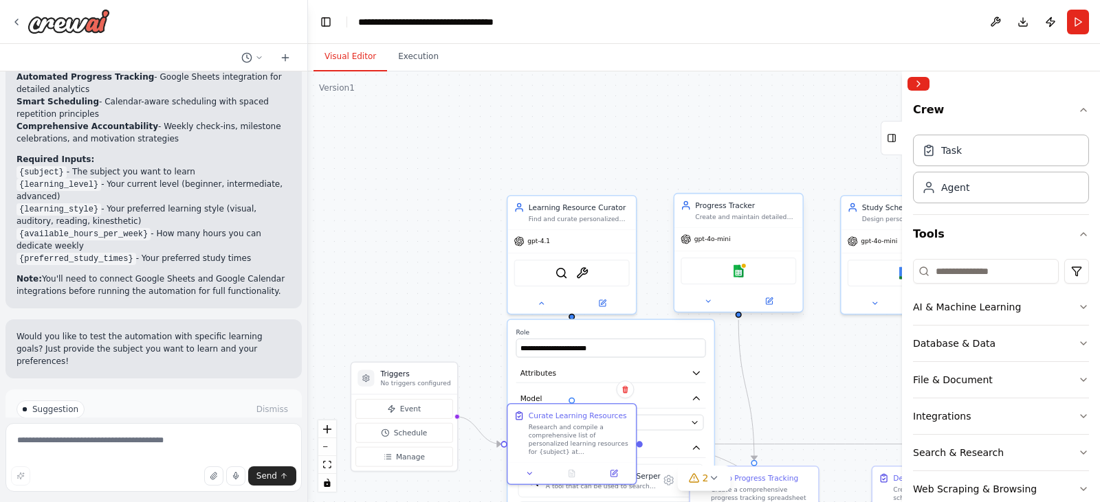
click at [711, 224] on div "Progress Tracker Create and maintain detailed progress tracking spreadsheets fo…" at bounding box center [738, 211] width 128 height 34
click at [604, 224] on div "Learning Resource Curator Find and curate personalized learning resources for {…" at bounding box center [571, 211] width 128 height 34
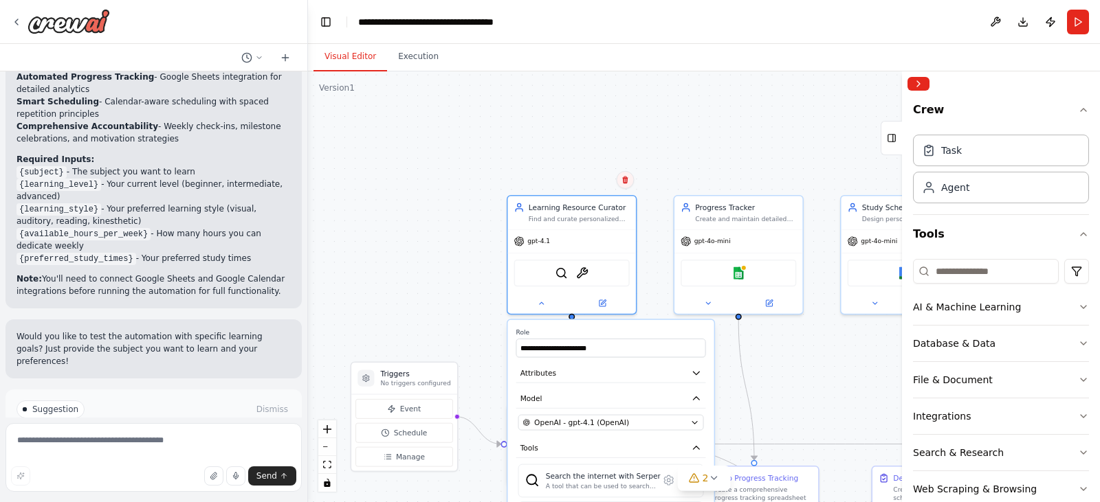
click at [628, 185] on button at bounding box center [625, 180] width 18 height 18
click at [600, 239] on div "gpt-4.1" at bounding box center [571, 239] width 128 height 23
click at [585, 281] on div "SerperDevTool ArxivPaperTool" at bounding box center [571, 271] width 115 height 27
click at [537, 241] on span "gpt-4.1" at bounding box center [538, 239] width 23 height 8
click at [535, 240] on span "gpt-4.1" at bounding box center [538, 239] width 23 height 8
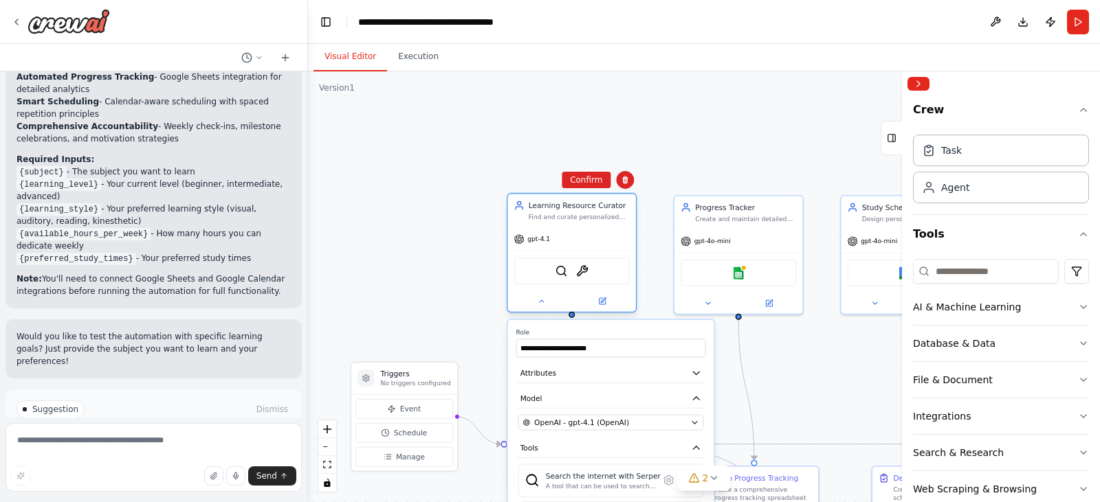
click at [522, 246] on div "gpt-4.1" at bounding box center [571, 239] width 128 height 23
click at [521, 246] on div "gpt-4.1" at bounding box center [571, 239] width 128 height 23
click at [545, 303] on icon at bounding box center [541, 301] width 8 height 8
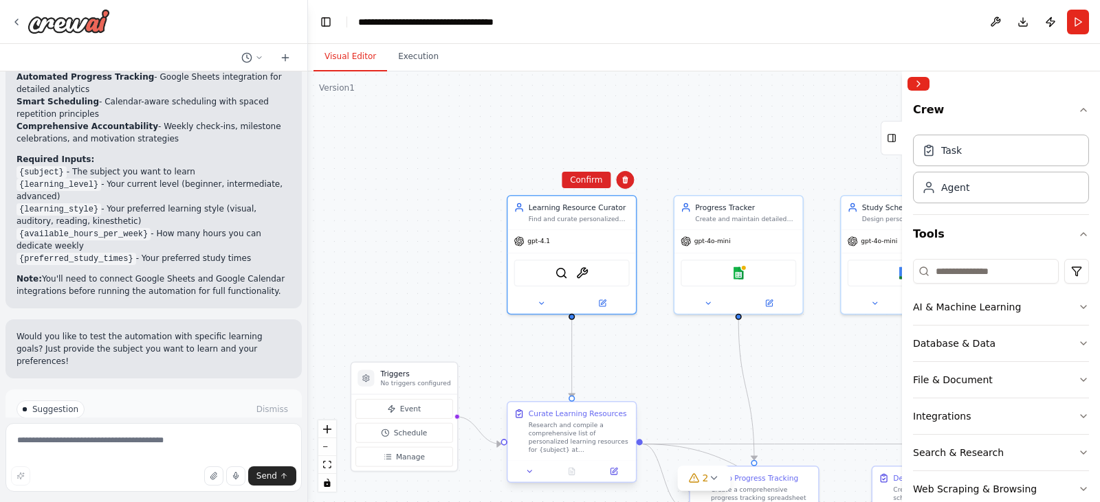
click at [583, 434] on div "Research and compile a comprehensive list of personalized learning resources fo…" at bounding box center [578, 438] width 101 height 34
click at [611, 469] on icon at bounding box center [613, 472] width 6 height 6
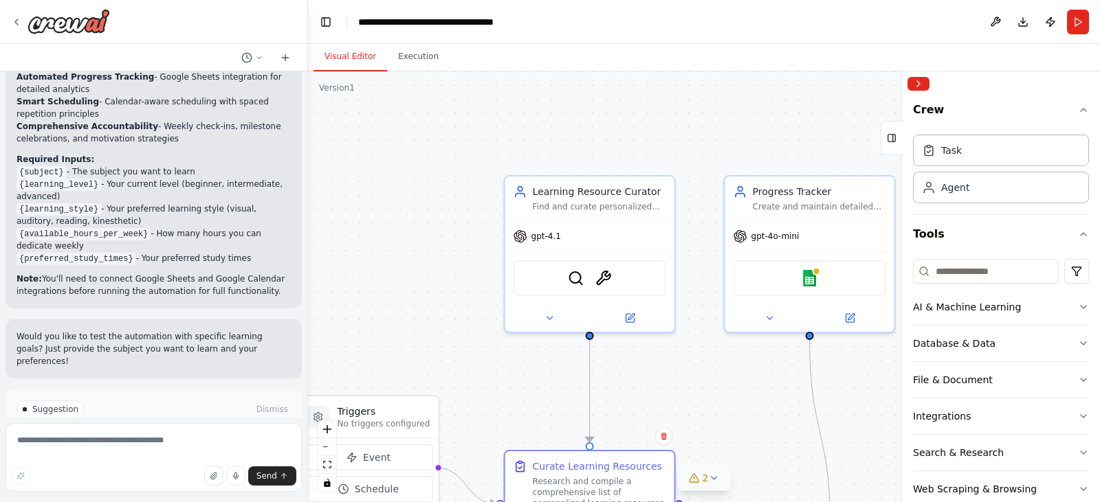
click at [704, 484] on span "2" at bounding box center [705, 478] width 6 height 14
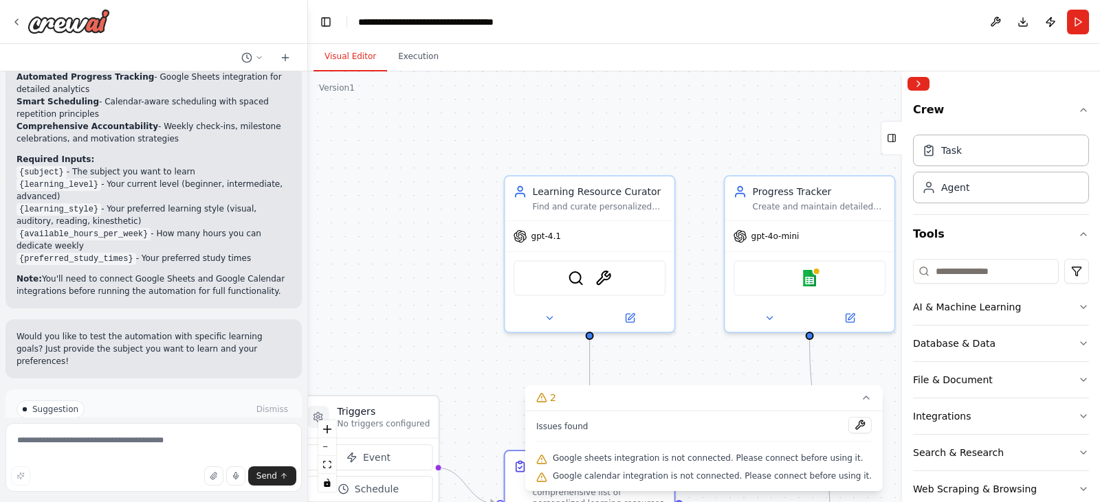
click at [552, 365] on div ".deletable-edge-delete-btn { width: 20px; height: 20px; border: 0px solid #ffff…" at bounding box center [704, 286] width 792 height 431
click at [605, 282] on img at bounding box center [603, 275] width 16 height 16
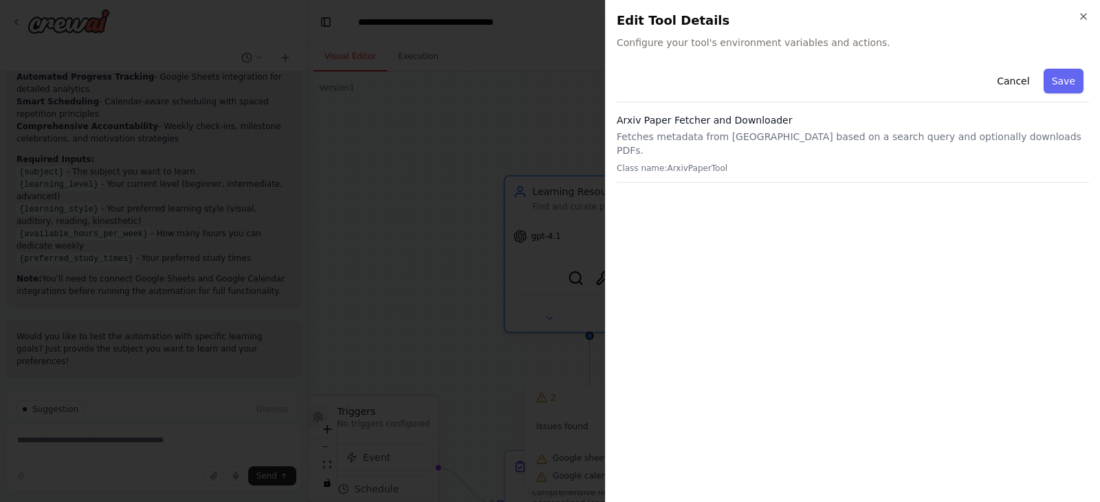
click at [1082, 22] on h2 "Edit Tool Details" at bounding box center [852, 20] width 472 height 19
click at [1082, 14] on icon "button" at bounding box center [1083, 16] width 11 height 11
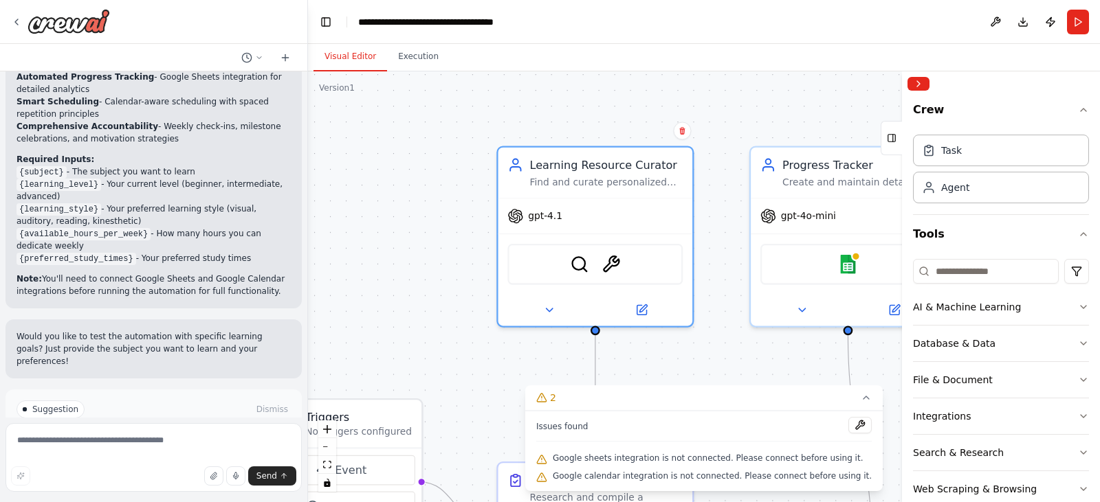
click at [441, 136] on div ".deletable-edge-delete-btn { width: 20px; height: 20px; border: 0px solid #ffff…" at bounding box center [704, 286] width 792 height 431
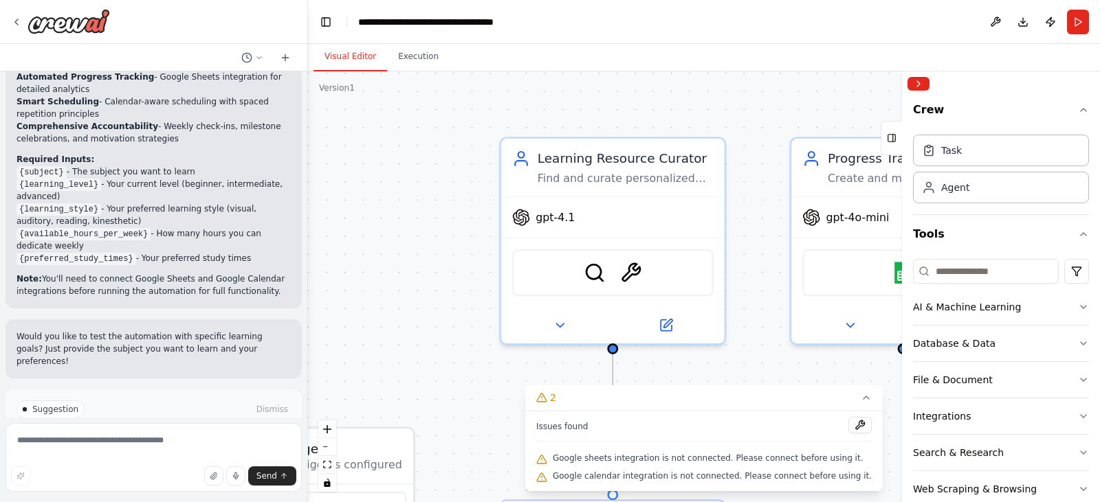
click at [759, 368] on div ".deletable-edge-delete-btn { width: 20px; height: 20px; border: 0px solid #ffff…" at bounding box center [704, 286] width 792 height 431
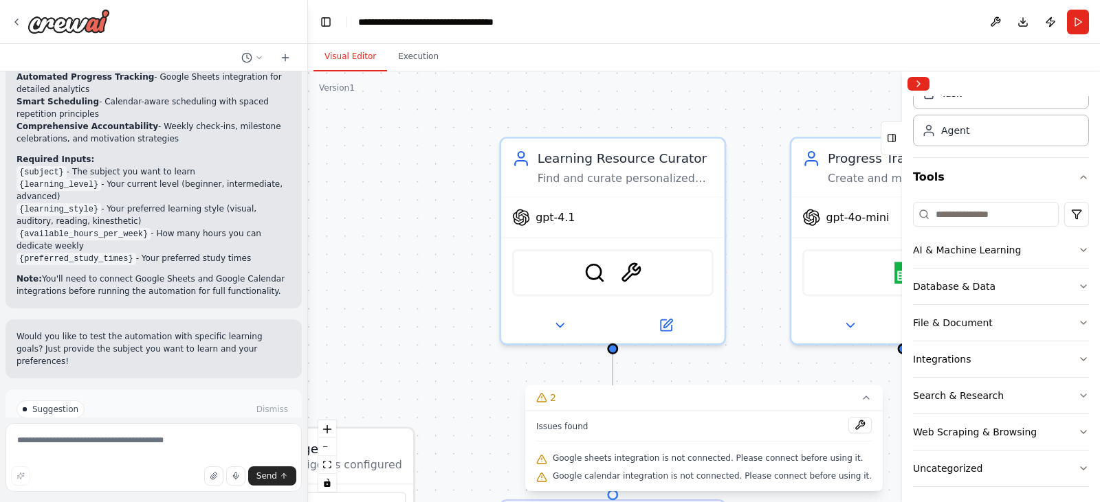
scroll to position [64, 0]
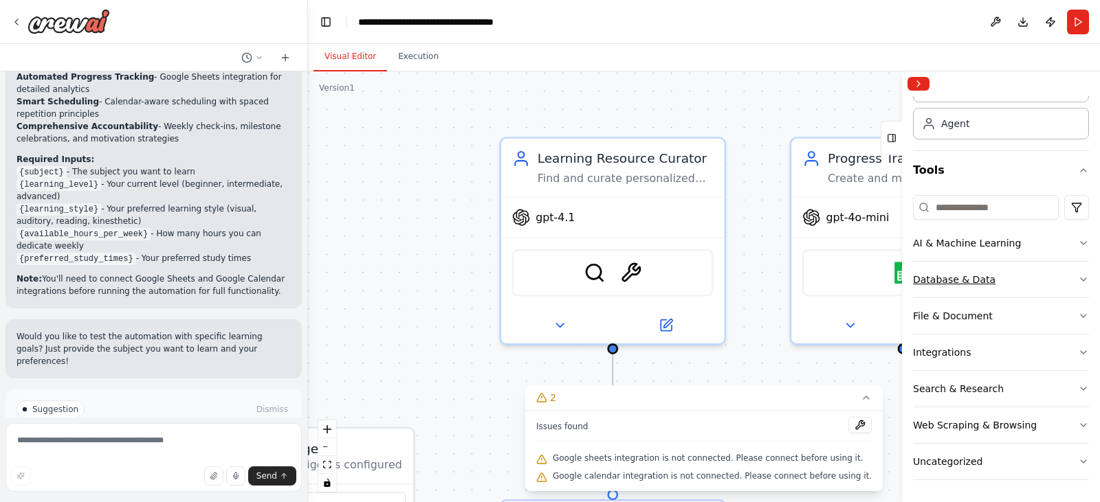
click at [955, 282] on div "Database & Data" at bounding box center [954, 280] width 82 height 14
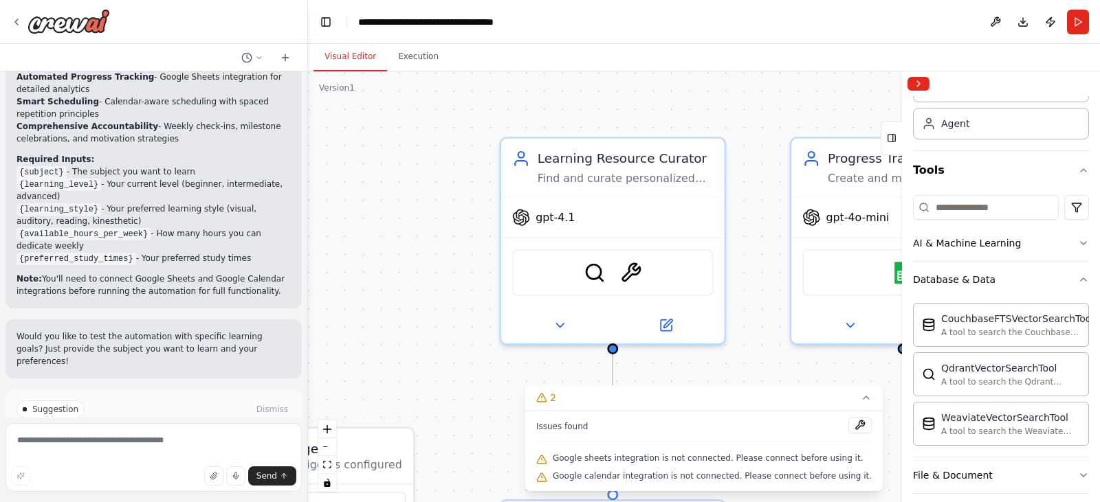
click at [425, 169] on div ".deletable-edge-delete-btn { width: 20px; height: 20px; border: 0px solid #ffff…" at bounding box center [704, 286] width 792 height 431
click at [636, 196] on div "gpt-4.1" at bounding box center [612, 214] width 223 height 40
